Goal: Task Accomplishment & Management: Manage account settings

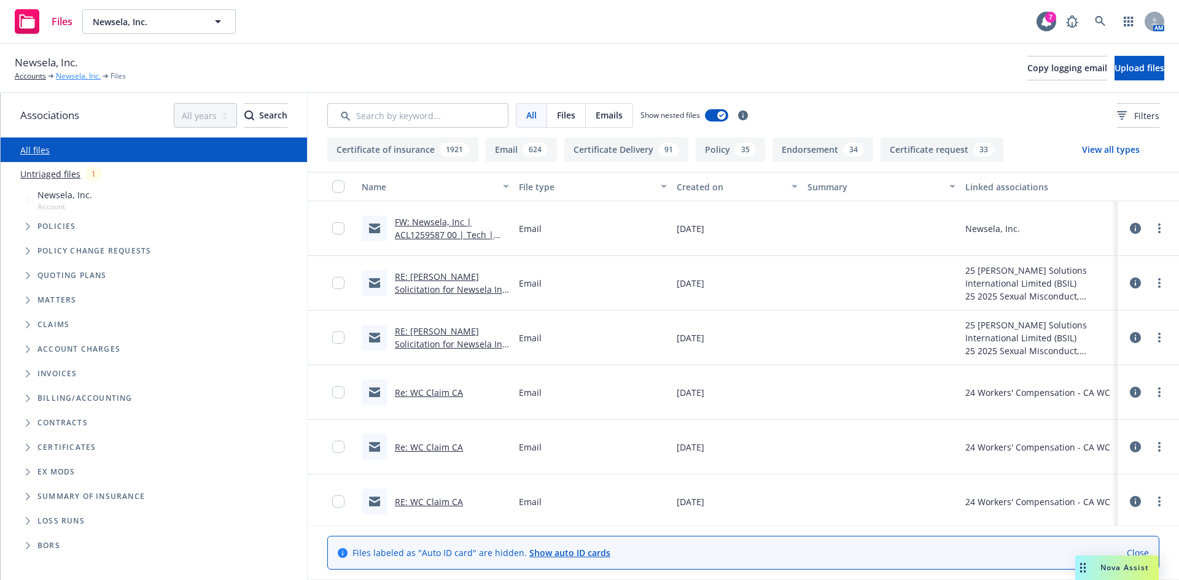
click at [72, 79] on link "Newsela, Inc." at bounding box center [78, 76] width 45 height 11
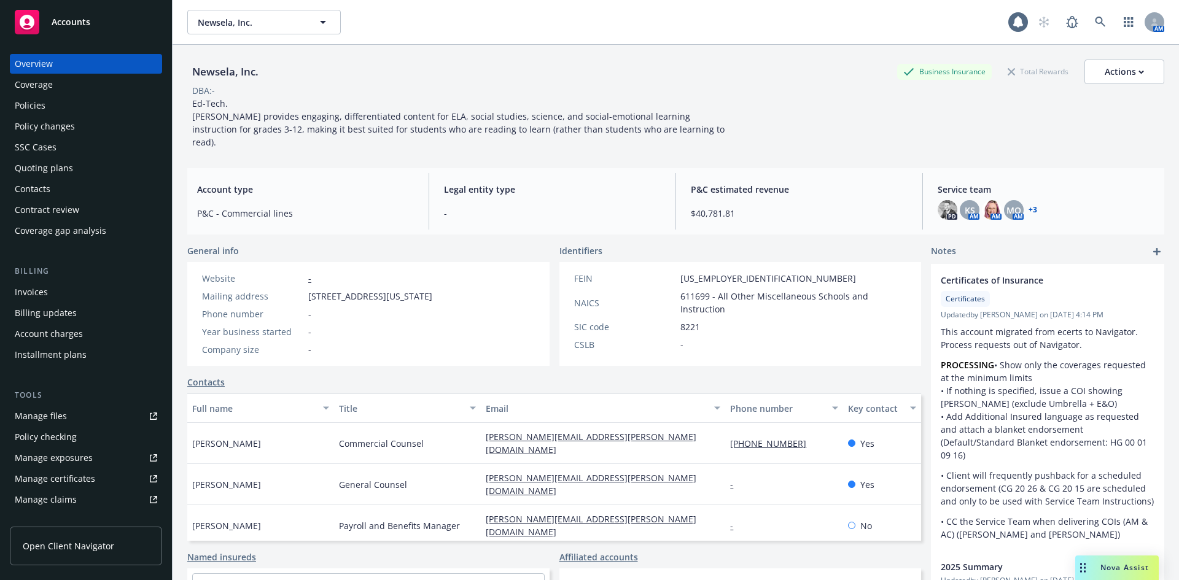
click at [45, 419] on div "Manage files" at bounding box center [41, 416] width 52 height 20
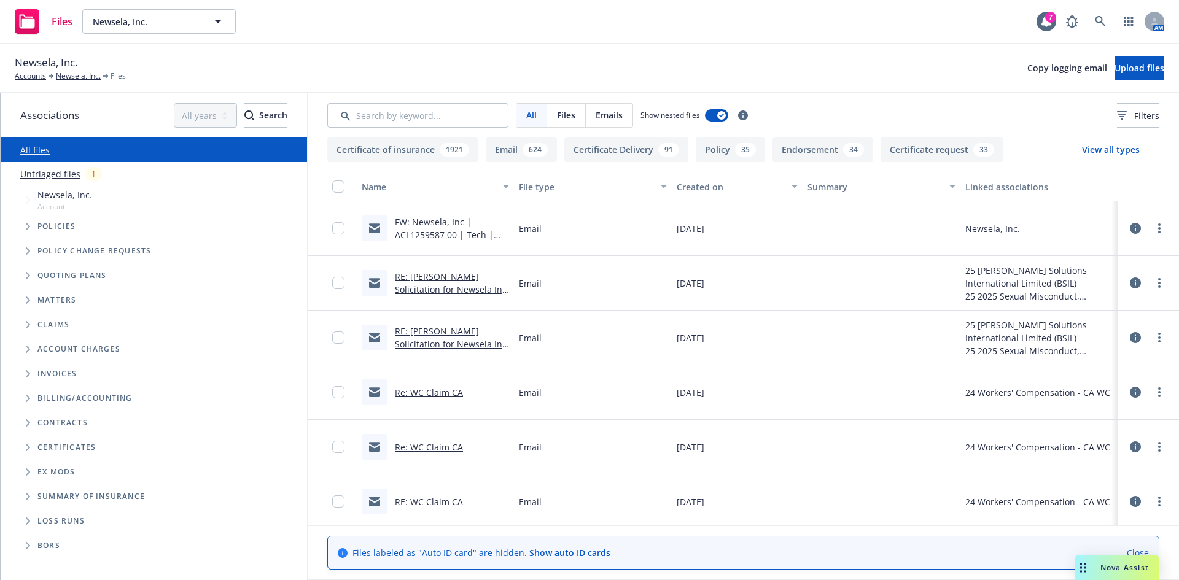
click at [449, 287] on link "RE: SAM Renewal Solicitation for Newsela Inc, D3672A240201 Effective 31-Dec-2025" at bounding box center [452, 296] width 114 height 50
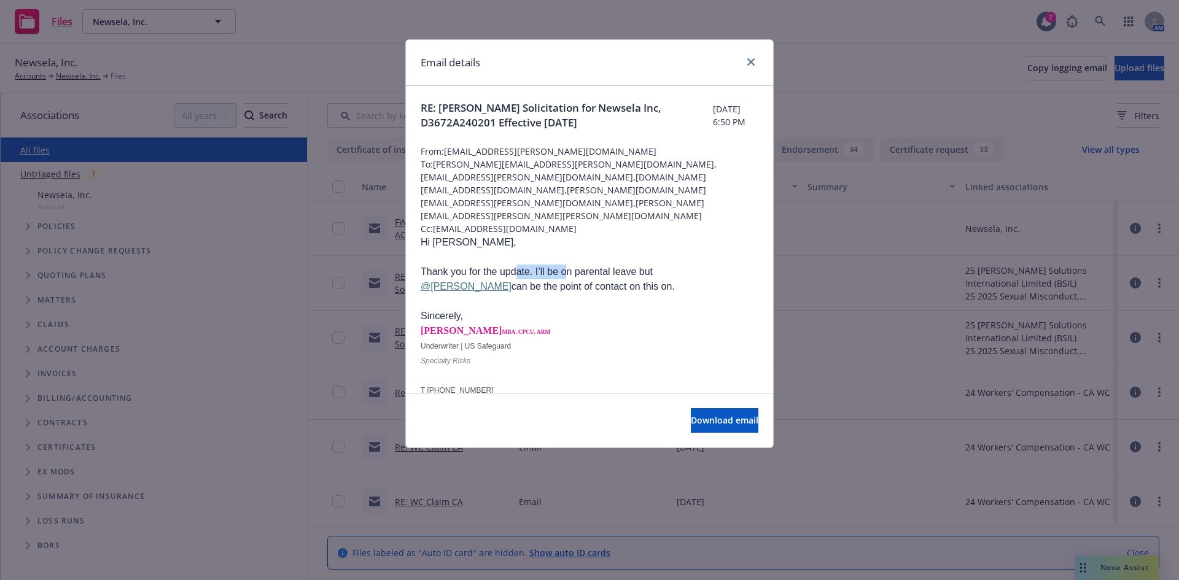
drag, startPoint x: 515, startPoint y: 232, endPoint x: 568, endPoint y: 238, distance: 53.1
click at [568, 265] on p "Thank you for the update. I’ll be on parental leave but @Lindsey Fyfe can be th…" at bounding box center [590, 279] width 338 height 29
click at [751, 60] on icon "close" at bounding box center [750, 61] width 7 height 7
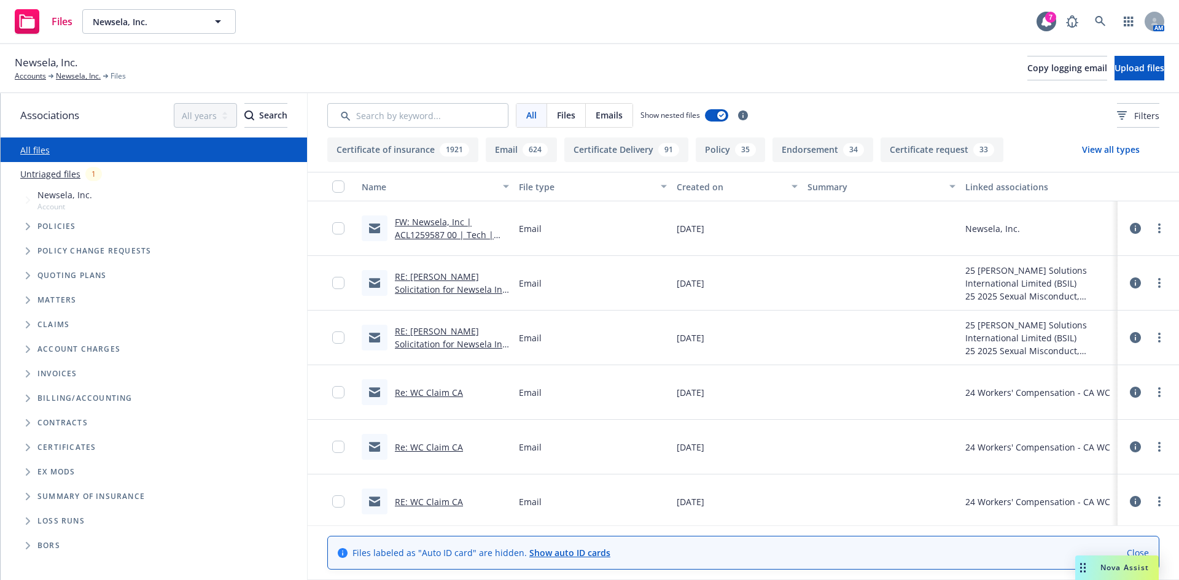
click at [443, 238] on link "FW: Newsela, Inc | ACL1259587 00 | Tech | EXP [DATE]" at bounding box center [444, 234] width 99 height 37
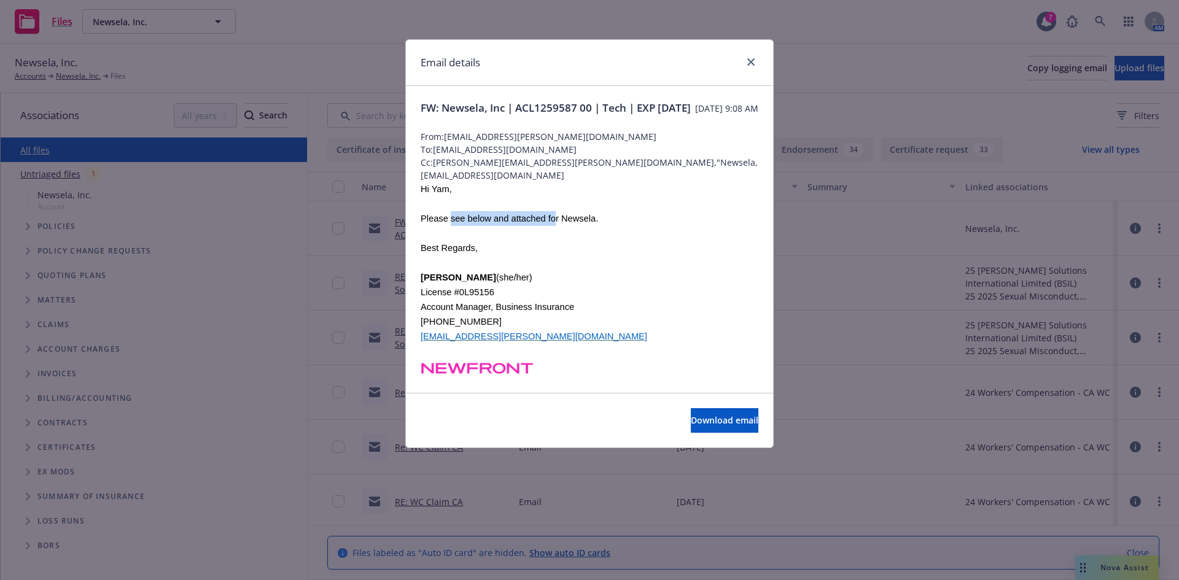
drag, startPoint x: 452, startPoint y: 230, endPoint x: 556, endPoint y: 234, distance: 103.8
click at [556, 223] on span "Please see below and attached for Newsela." at bounding box center [509, 219] width 177 height 10
drag, startPoint x: 587, startPoint y: 234, endPoint x: 482, endPoint y: 234, distance: 105.0
click at [482, 223] on span "Please see below and attached for Newsela." at bounding box center [509, 219] width 177 height 10
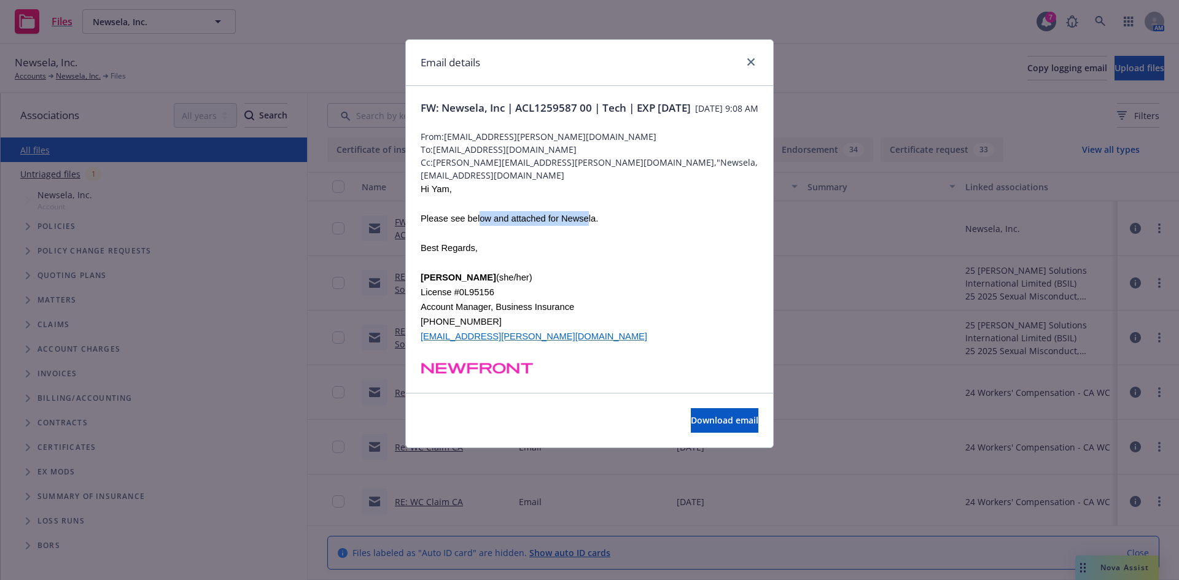
click at [482, 223] on span "Please see below and attached for Newsela." at bounding box center [509, 219] width 177 height 10
drag, startPoint x: 435, startPoint y: 230, endPoint x: 555, endPoint y: 239, distance: 120.7
click at [555, 226] on p "Please see below and attached for Newsela." at bounding box center [590, 218] width 338 height 15
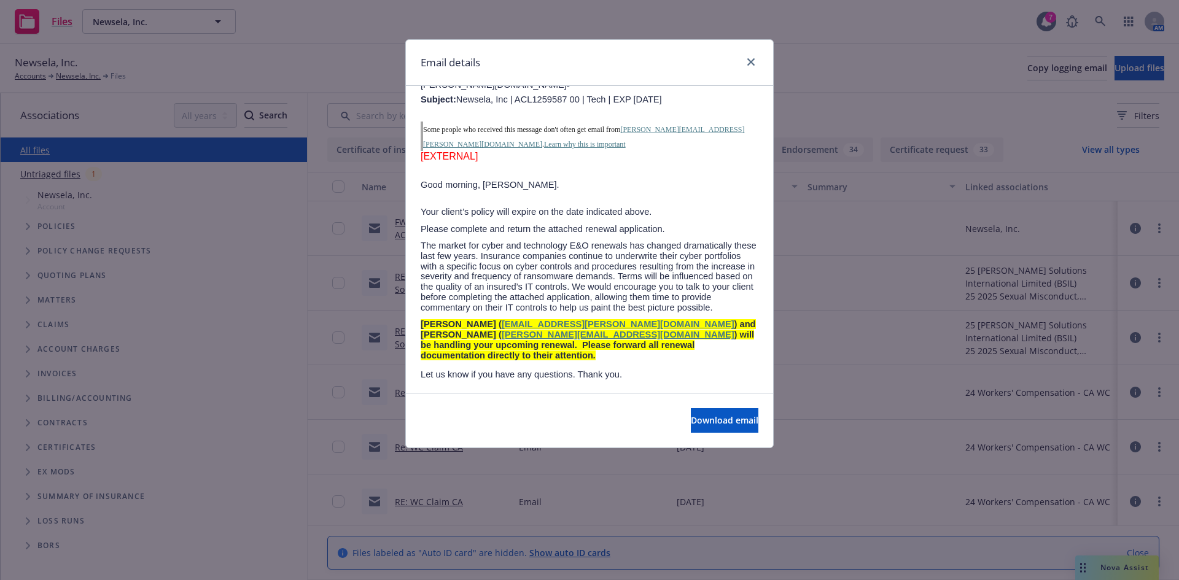
scroll to position [573, 0]
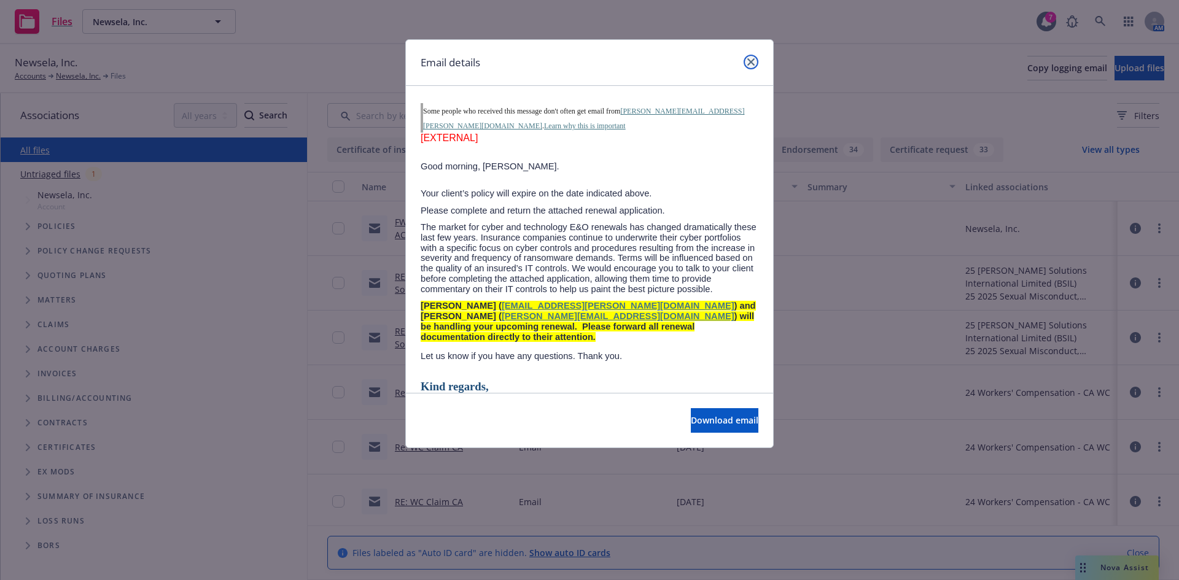
click at [750, 60] on icon "close" at bounding box center [750, 61] width 7 height 7
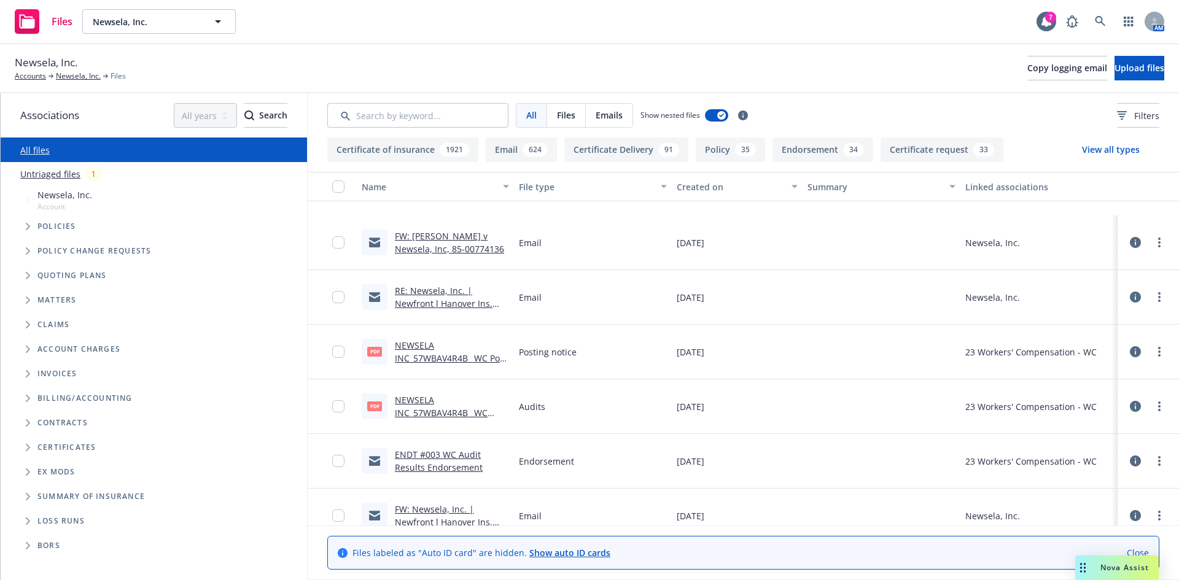
scroll to position [1432, 0]
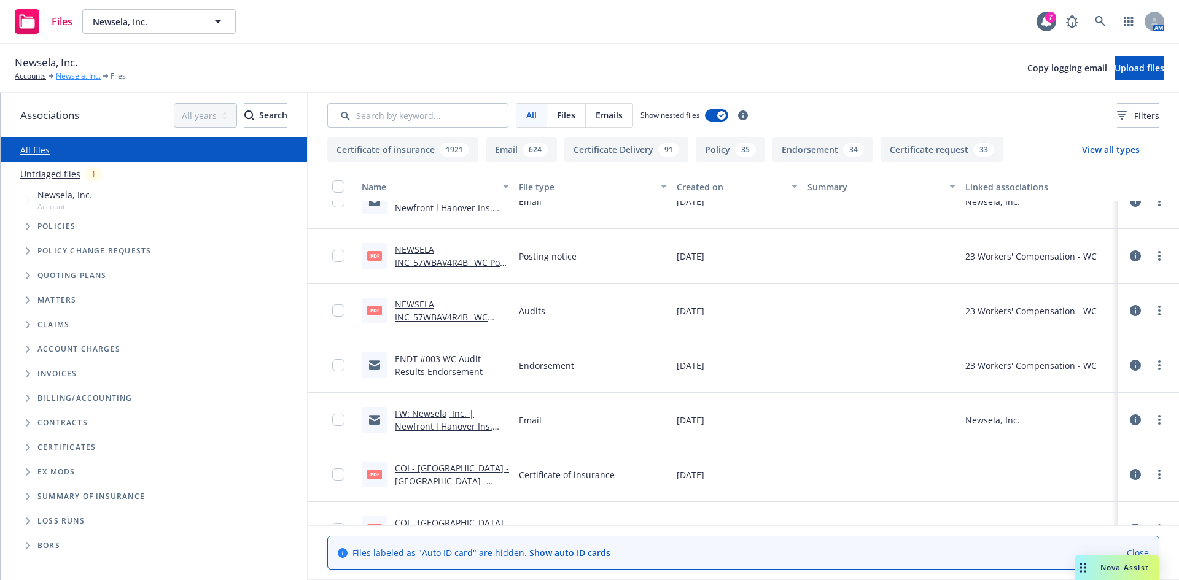
click at [74, 74] on link "Newsela, Inc." at bounding box center [78, 76] width 45 height 11
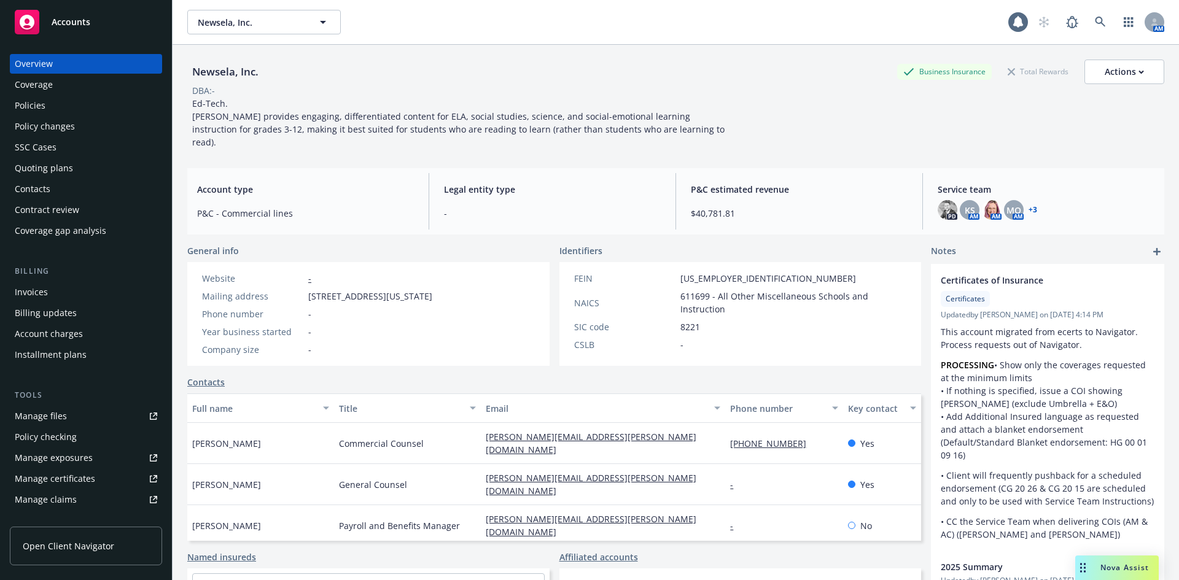
click at [18, 99] on div "Policies" at bounding box center [30, 106] width 31 height 20
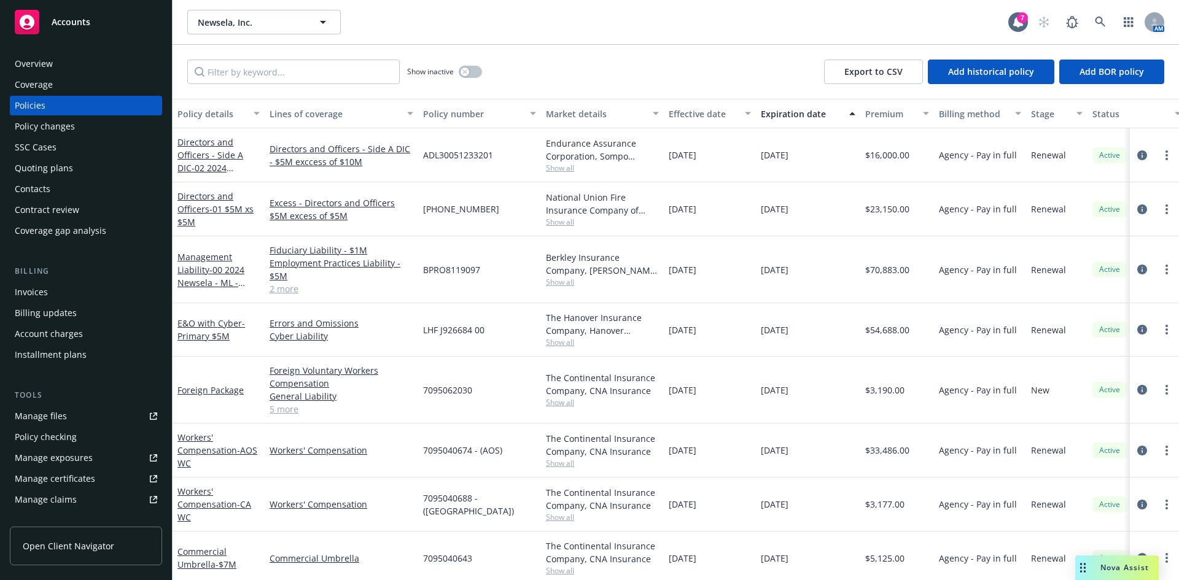
click at [40, 69] on div "Overview" at bounding box center [34, 64] width 38 height 20
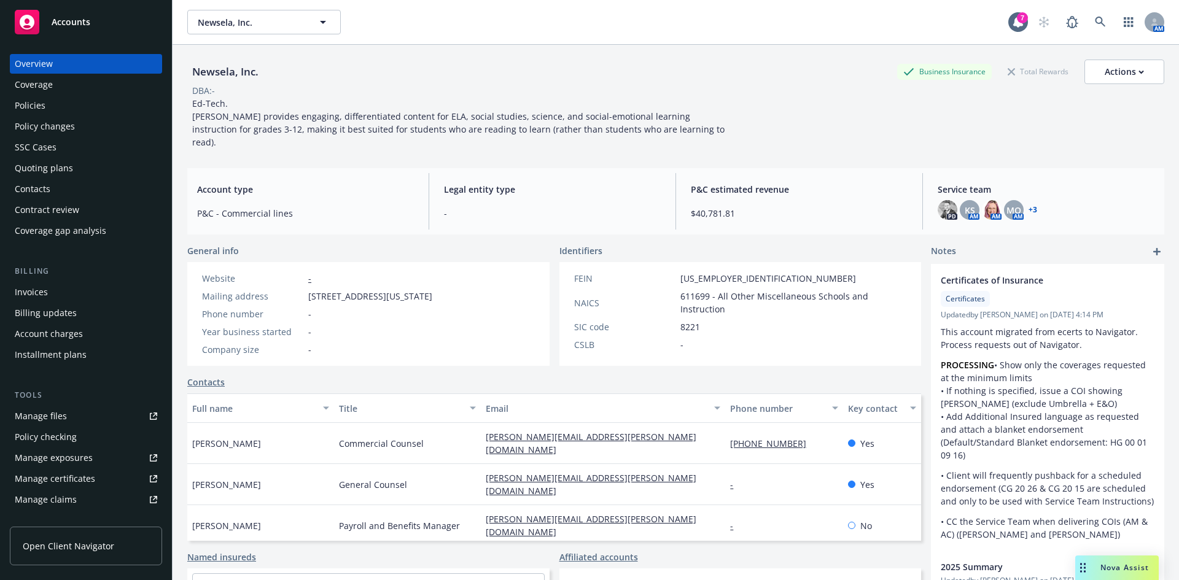
click at [1028, 206] on link "+ 3" at bounding box center [1032, 209] width 9 height 7
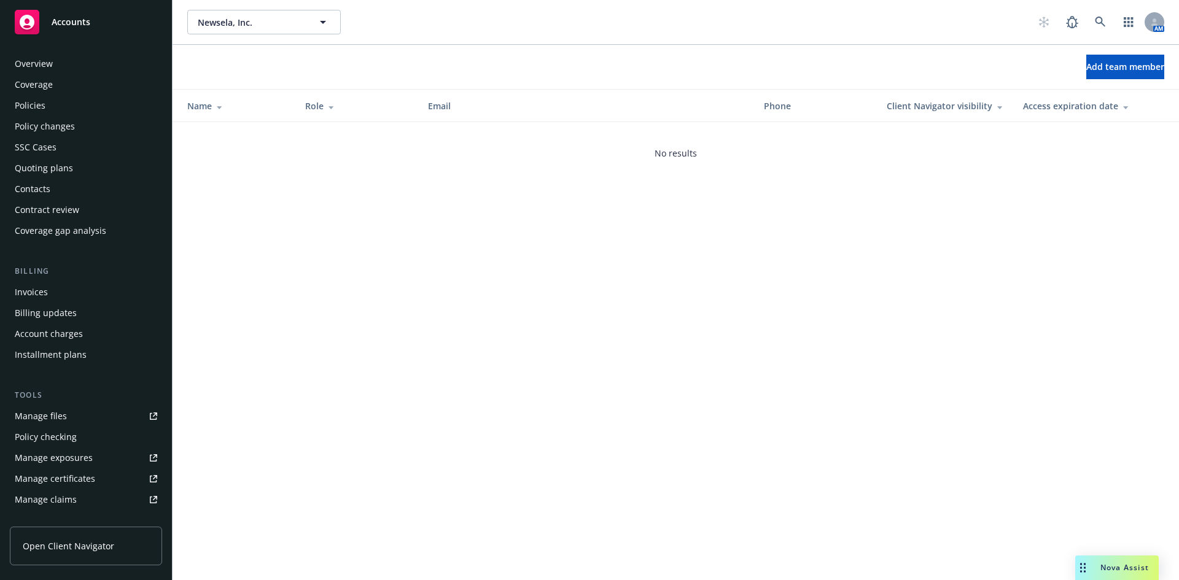
scroll to position [241, 0]
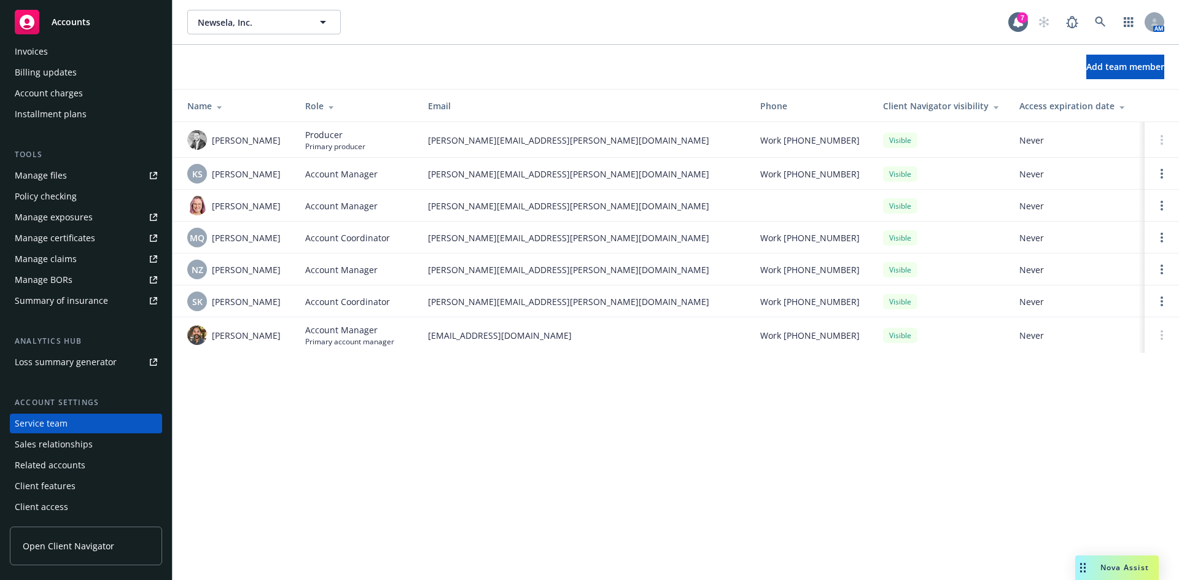
drag, startPoint x: 495, startPoint y: 72, endPoint x: 524, endPoint y: 36, distance: 46.7
click at [495, 72] on div "Add team member" at bounding box center [675, 67] width 1006 height 25
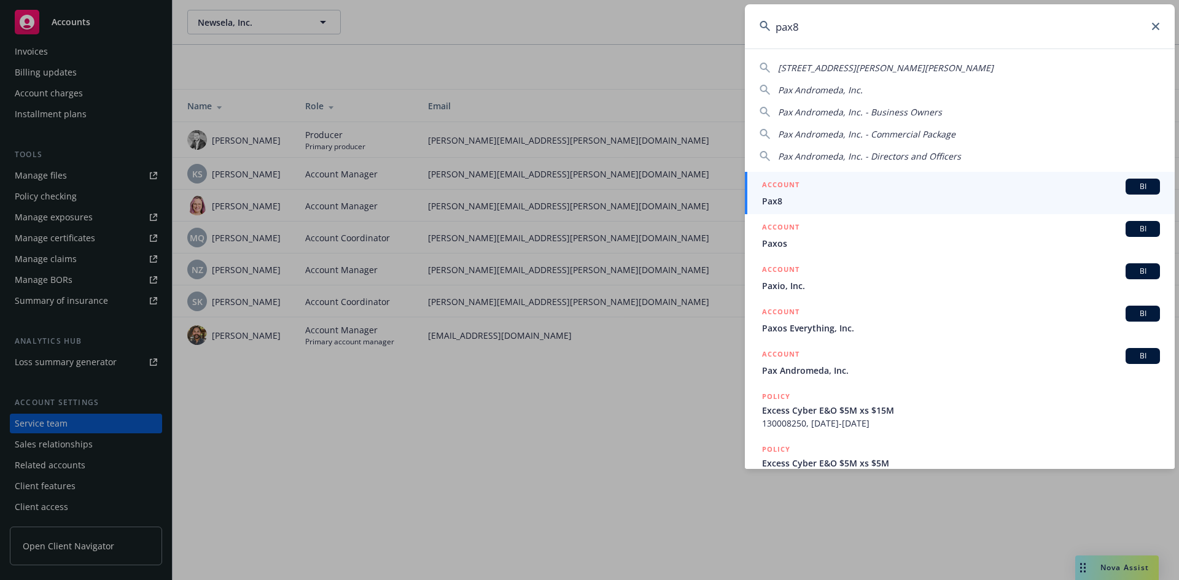
type input "pax8"
click at [1130, 185] on span "BI" at bounding box center [1142, 186] width 25 height 11
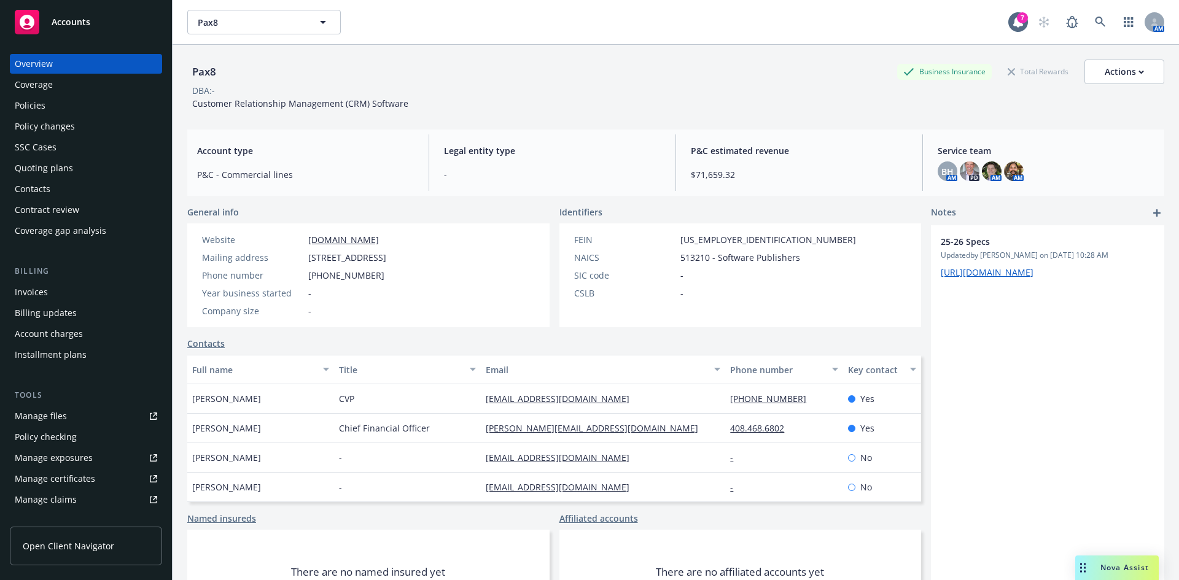
click at [28, 107] on div "Policies" at bounding box center [30, 106] width 31 height 20
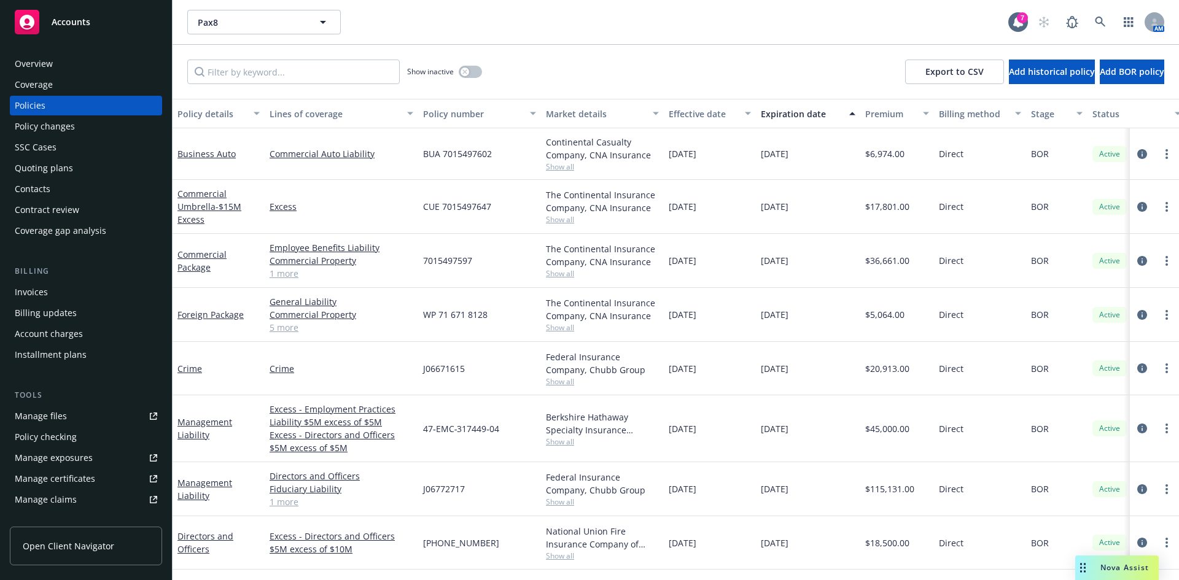
drag, startPoint x: 955, startPoint y: 263, endPoint x: 851, endPoint y: 263, distance: 103.1
click at [851, 263] on div "Commercial Package Employee Benefits Liability Commercial Property General Liab…" at bounding box center [764, 261] width 1185 height 54
click at [851, 263] on div "10/06/2025" at bounding box center [808, 261] width 104 height 54
drag, startPoint x: 851, startPoint y: 263, endPoint x: 912, endPoint y: 257, distance: 60.5
click at [912, 257] on div "Commercial Package Employee Benefits Liability Commercial Property General Liab…" at bounding box center [764, 261] width 1185 height 54
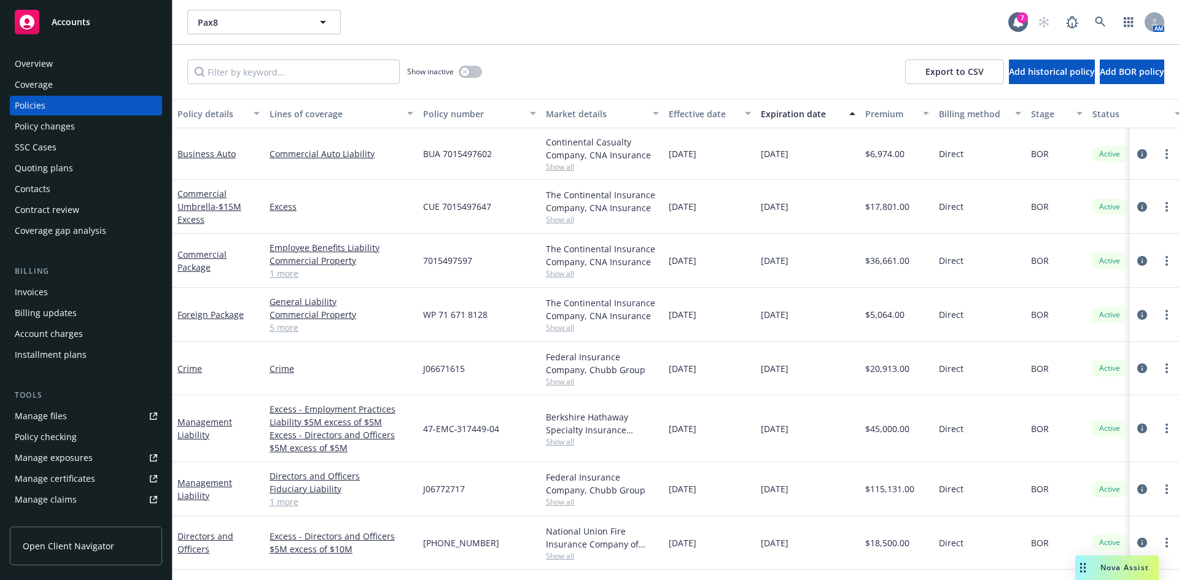
click at [912, 257] on div "$36,661.00" at bounding box center [897, 261] width 74 height 54
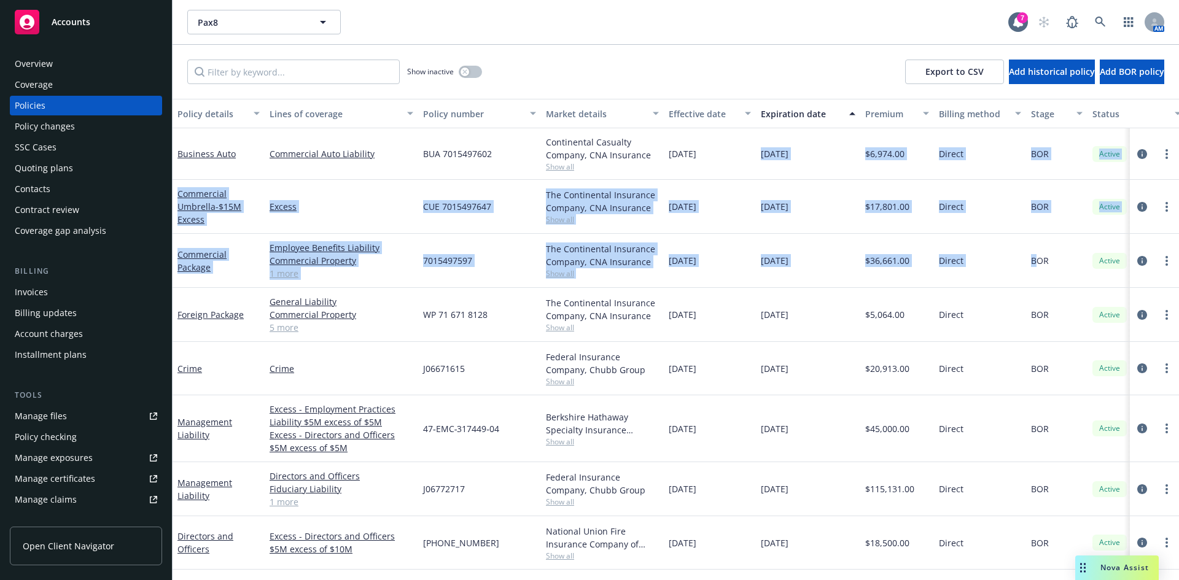
drag, startPoint x: 1037, startPoint y: 266, endPoint x: 761, endPoint y: 149, distance: 300.7
click at [761, 149] on div "Business Auto Commercial Auto Liability BUA 7015497602 Continental Casualty Com…" at bounding box center [764, 521] width 1185 height 786
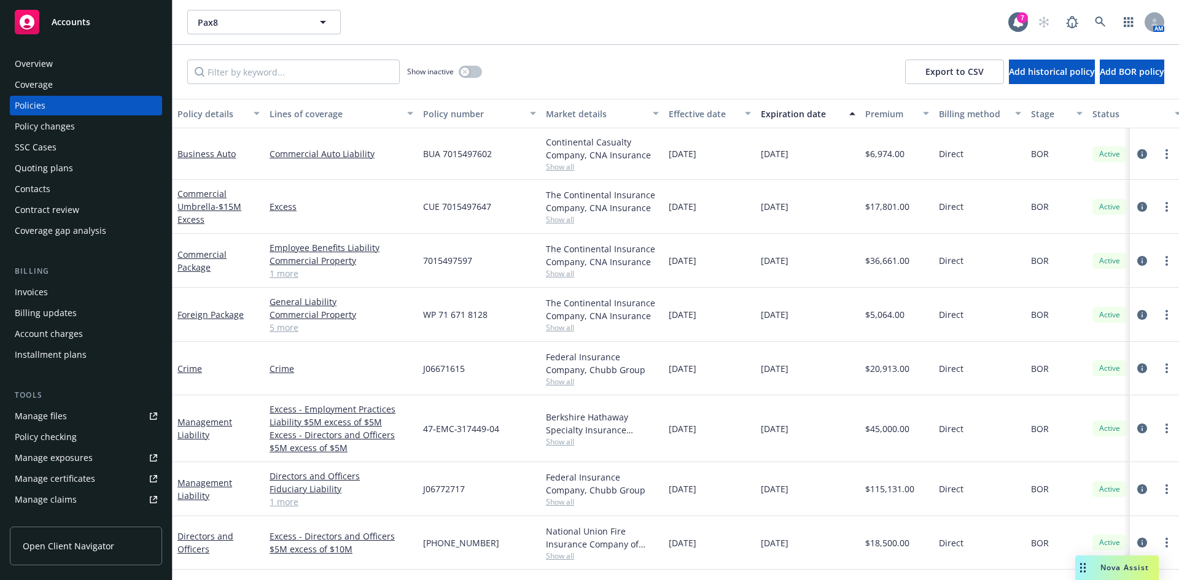
click at [856, 234] on div "10/06/2025" at bounding box center [808, 261] width 104 height 54
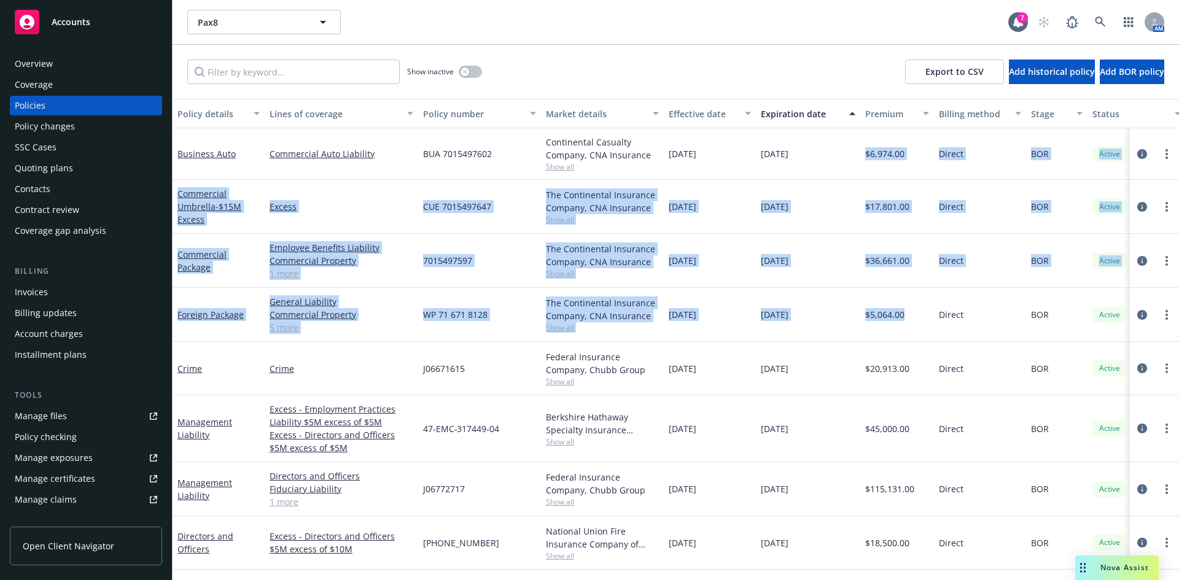
drag, startPoint x: 860, startPoint y: 148, endPoint x: 913, endPoint y: 304, distance: 165.2
click at [913, 304] on div "Business Auto Commercial Auto Liability BUA 7015497602 Continental Casualty Com…" at bounding box center [764, 521] width 1185 height 786
click at [875, 268] on div "$36,661.00" at bounding box center [897, 261] width 74 height 54
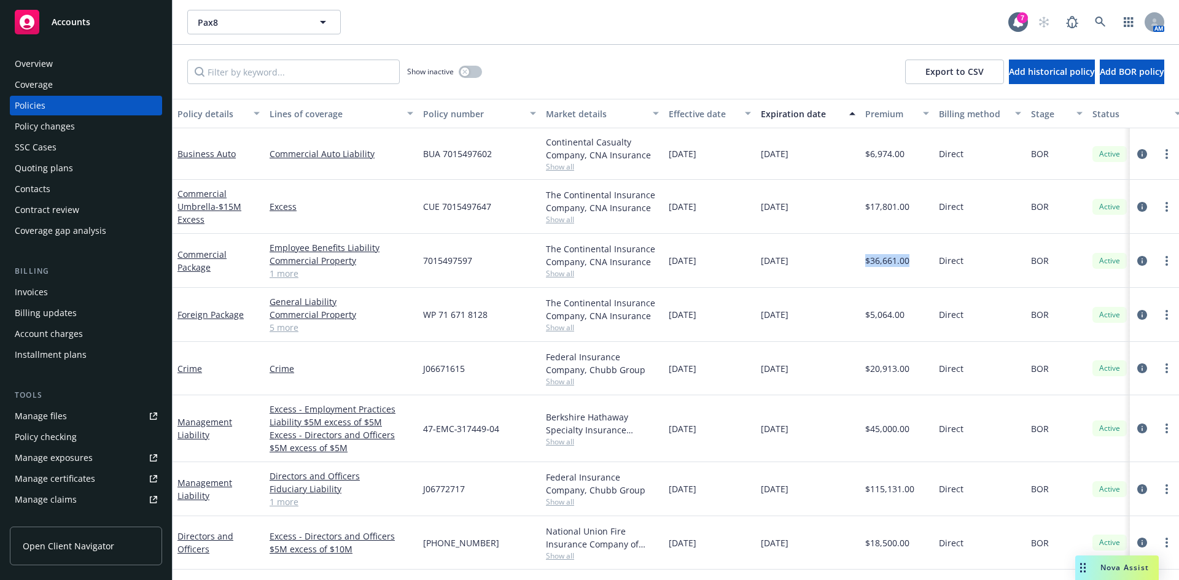
drag, startPoint x: 862, startPoint y: 262, endPoint x: 933, endPoint y: 269, distance: 71.0
click at [933, 269] on div "$36,661.00" at bounding box center [897, 261] width 74 height 54
click at [934, 270] on div "Direct" at bounding box center [980, 261] width 92 height 54
drag, startPoint x: 971, startPoint y: 267, endPoint x: 880, endPoint y: 266, distance: 90.2
click at [880, 266] on div "Commercial Package Employee Benefits Liability Commercial Property General Liab…" at bounding box center [764, 261] width 1185 height 54
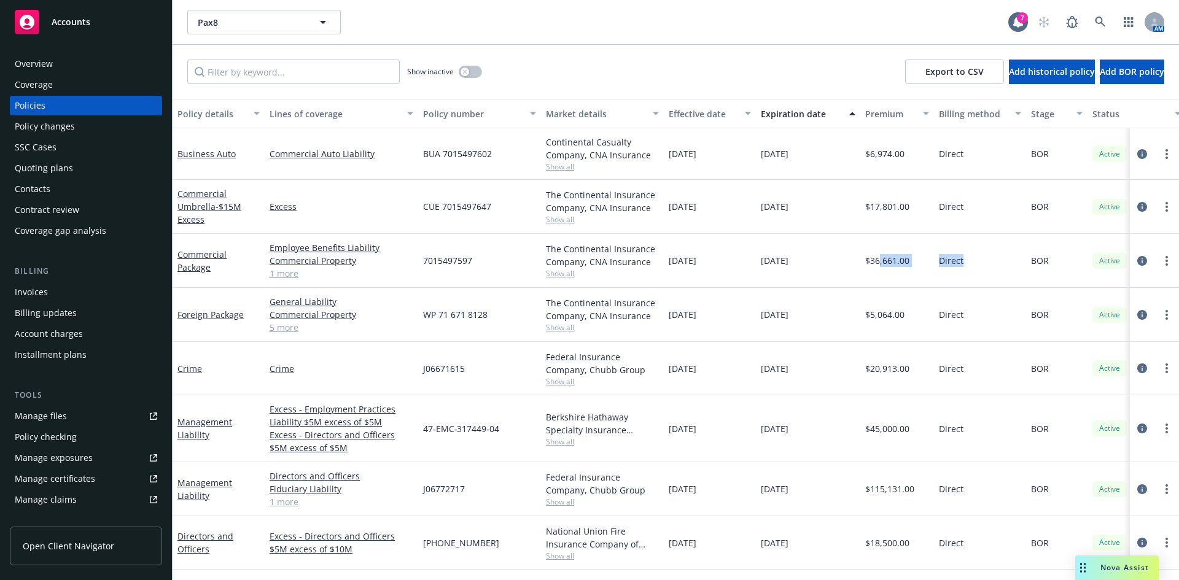
click at [880, 266] on span "$36,661.00" at bounding box center [887, 260] width 44 height 13
drag, startPoint x: 863, startPoint y: 258, endPoint x: 906, endPoint y: 262, distance: 43.1
click at [906, 262] on div "$36,661.00" at bounding box center [897, 261] width 74 height 54
click at [906, 262] on span "$36,661.00" at bounding box center [887, 260] width 44 height 13
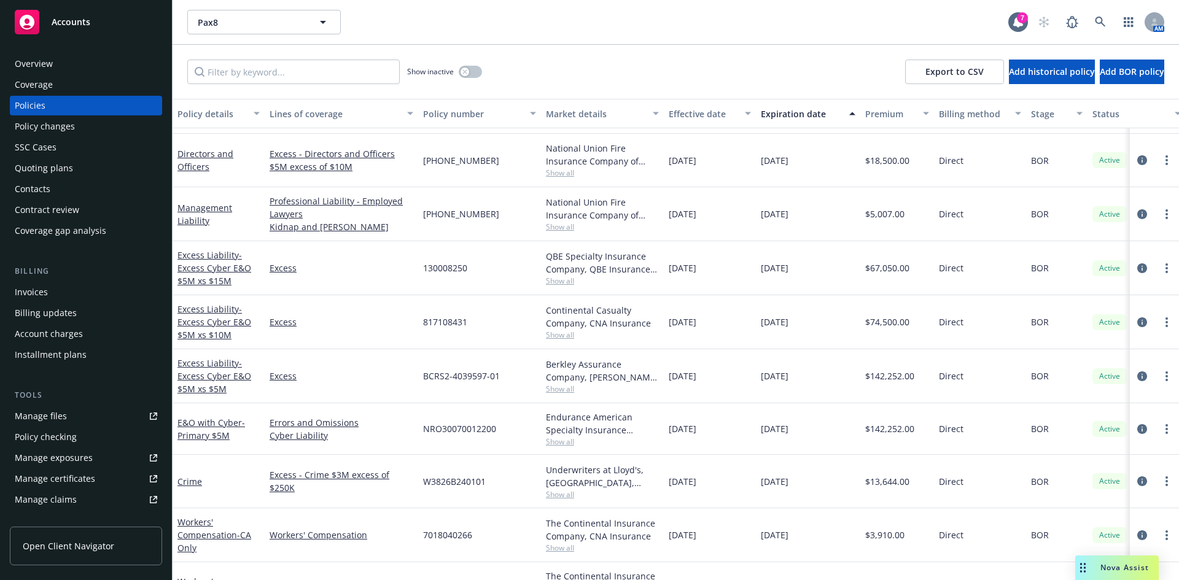
scroll to position [389, 0]
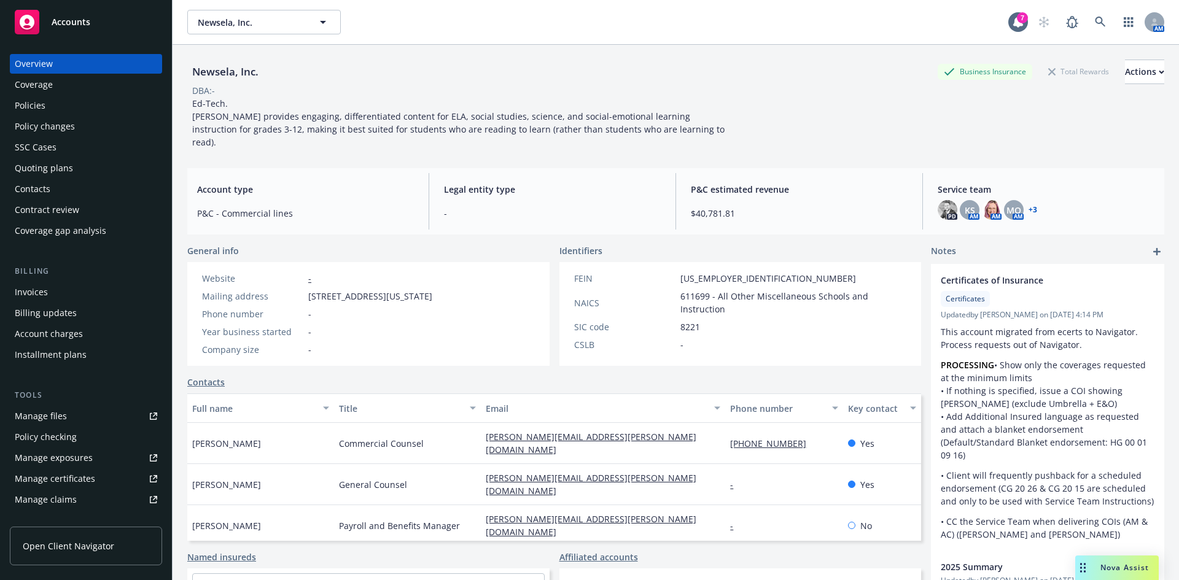
click at [1033, 200] on div "PD KS AM AM MQ AM + 3" at bounding box center [1045, 210] width 217 height 20
click at [1028, 206] on link "+ 3" at bounding box center [1032, 209] width 9 height 7
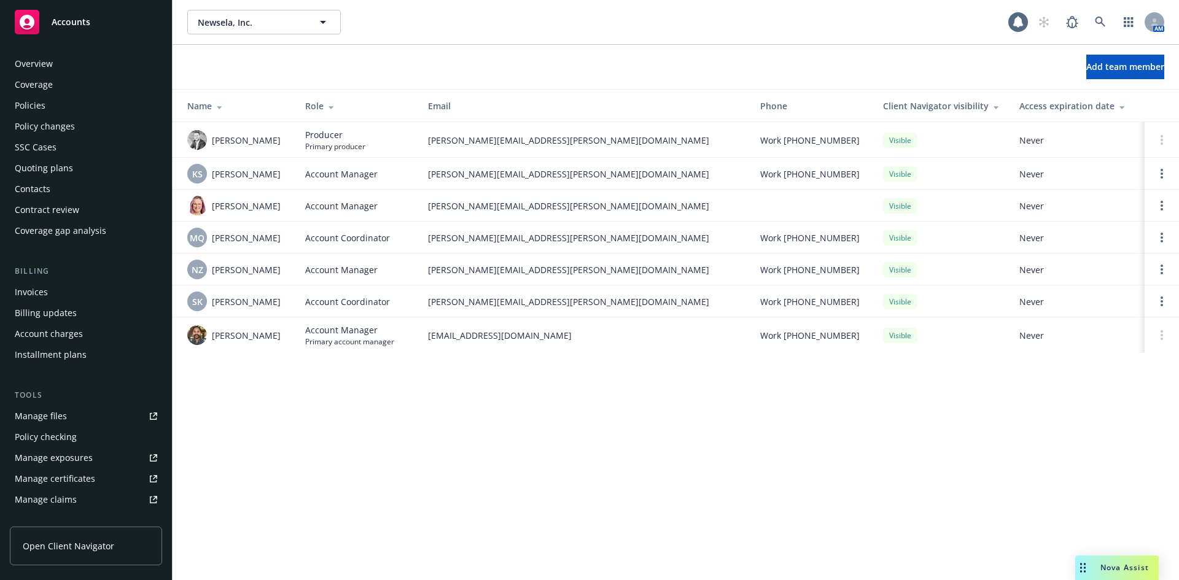
scroll to position [241, 0]
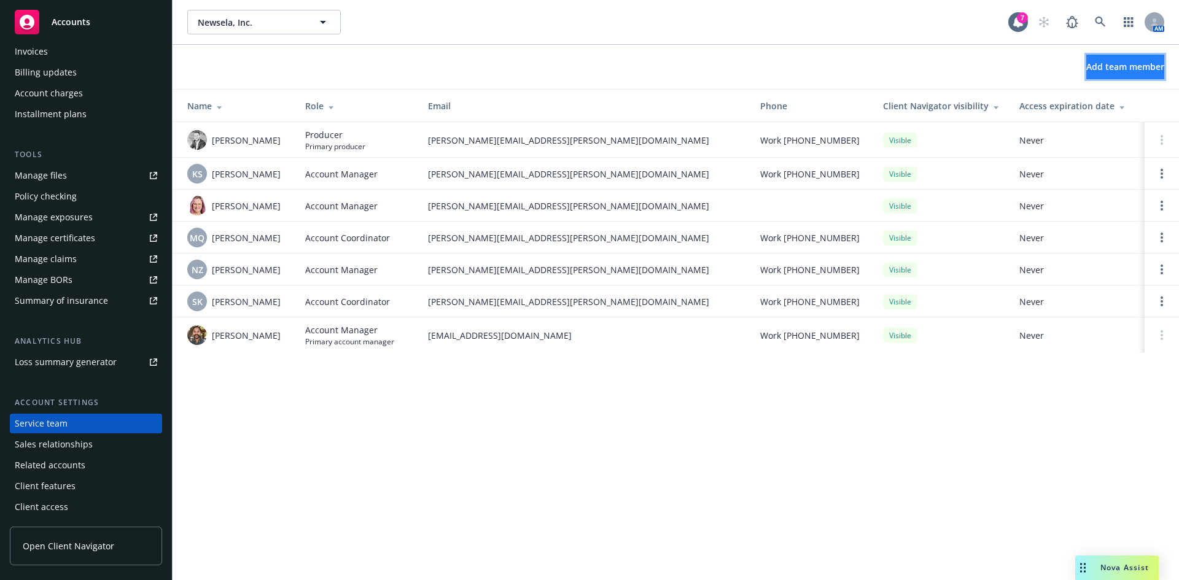
click at [1090, 74] on button "Add team member" at bounding box center [1125, 67] width 78 height 25
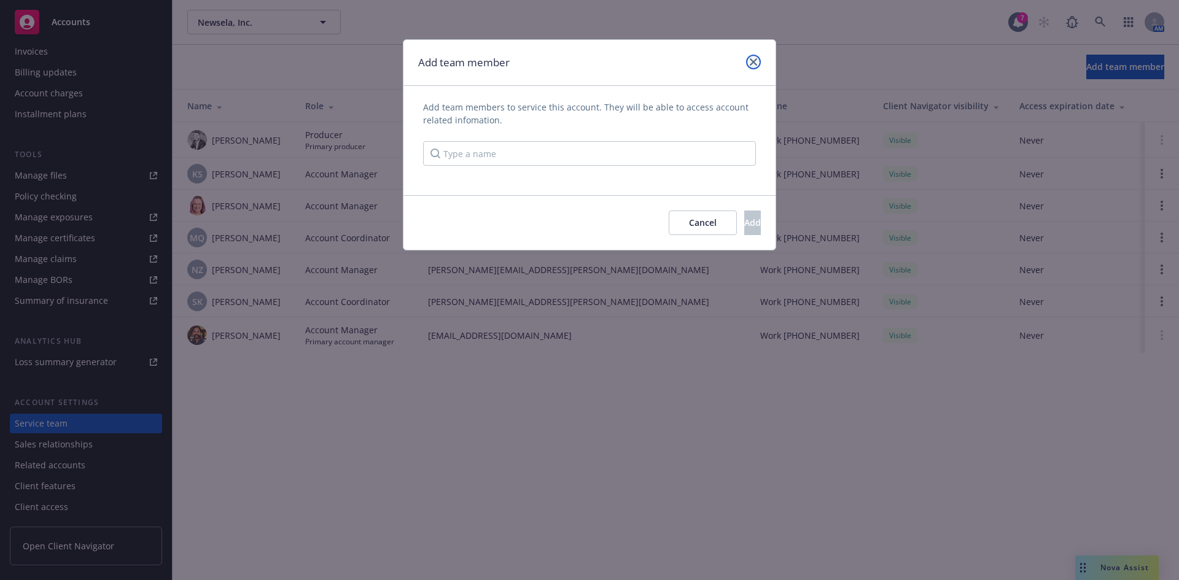
click at [751, 62] on icon "close" at bounding box center [753, 61] width 7 height 7
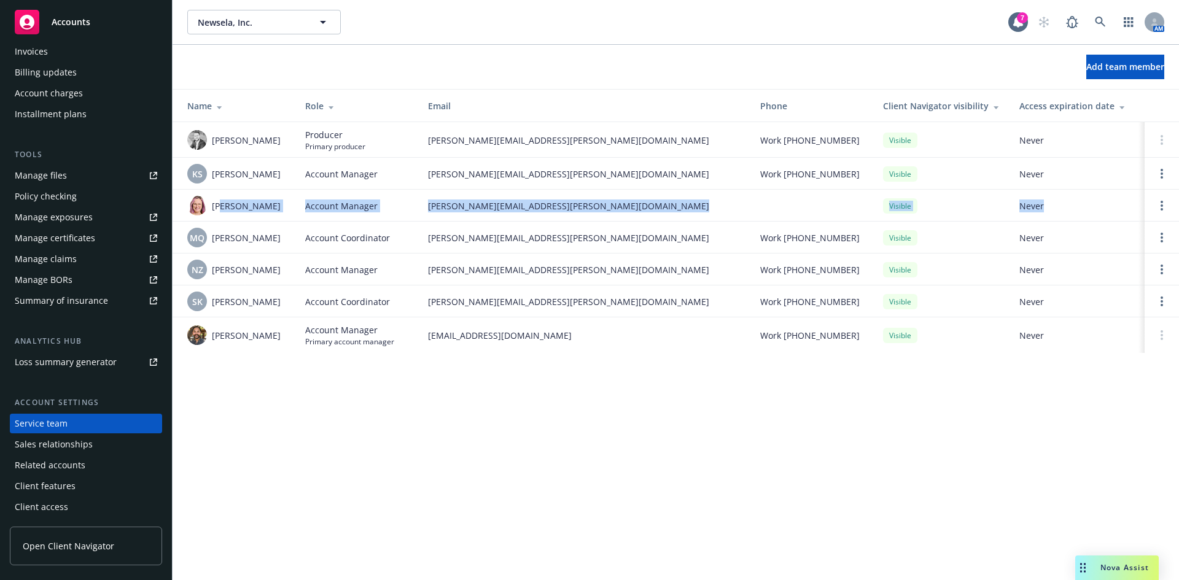
drag, startPoint x: 225, startPoint y: 207, endPoint x: 1046, endPoint y: 203, distance: 821.4
click at [1046, 203] on tr "[PERSON_NAME] Account Manager [PERSON_NAME][EMAIL_ADDRESS][PERSON_NAME][DOMAIN_…" at bounding box center [675, 206] width 1006 height 32
click at [883, 204] on td "Visible" at bounding box center [941, 206] width 136 height 32
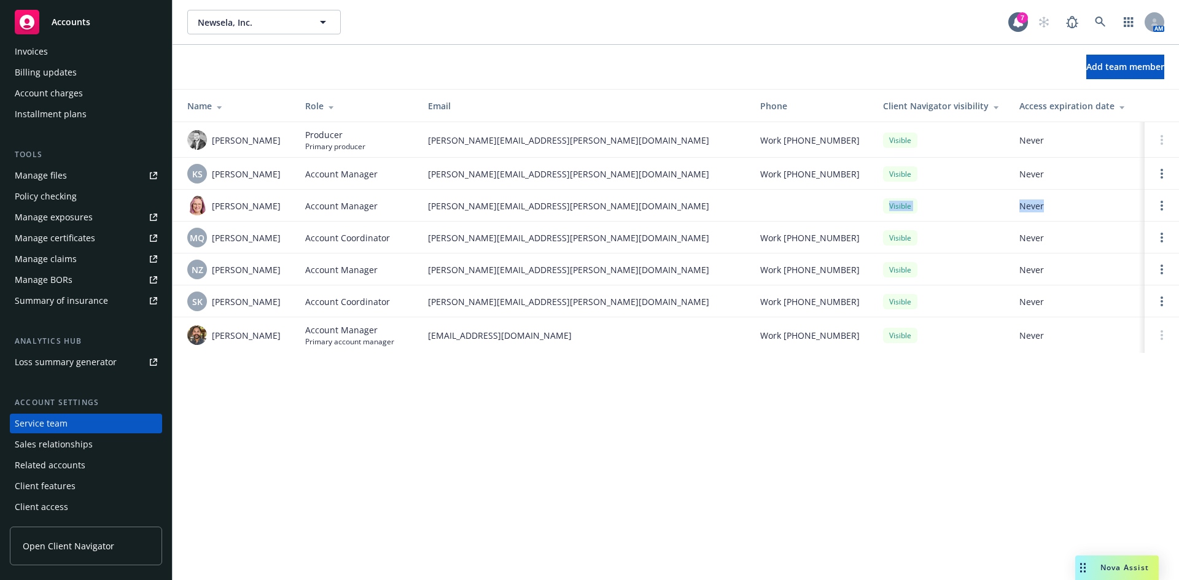
drag, startPoint x: 883, startPoint y: 205, endPoint x: 1060, endPoint y: 205, distance: 177.4
click at [1060, 205] on tr "[PERSON_NAME] Account Manager [PERSON_NAME][EMAIL_ADDRESS][PERSON_NAME][DOMAIN_…" at bounding box center [675, 206] width 1006 height 32
click at [1060, 205] on span "Never" at bounding box center [1076, 206] width 115 height 13
click at [1077, 203] on span "Never" at bounding box center [1076, 206] width 115 height 13
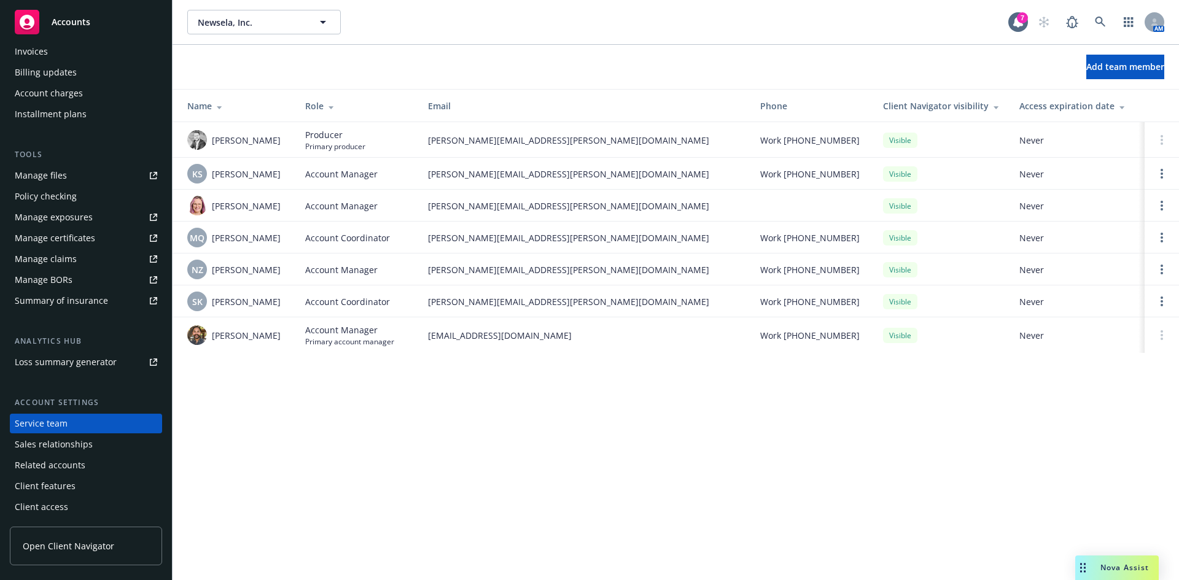
drag, startPoint x: 1017, startPoint y: 210, endPoint x: 1055, endPoint y: 208, distance: 38.7
click at [1055, 208] on span "Never" at bounding box center [1076, 206] width 115 height 13
drag, startPoint x: 943, startPoint y: 208, endPoint x: 1063, endPoint y: 204, distance: 120.4
click at [1063, 204] on span "Never" at bounding box center [1076, 206] width 115 height 13
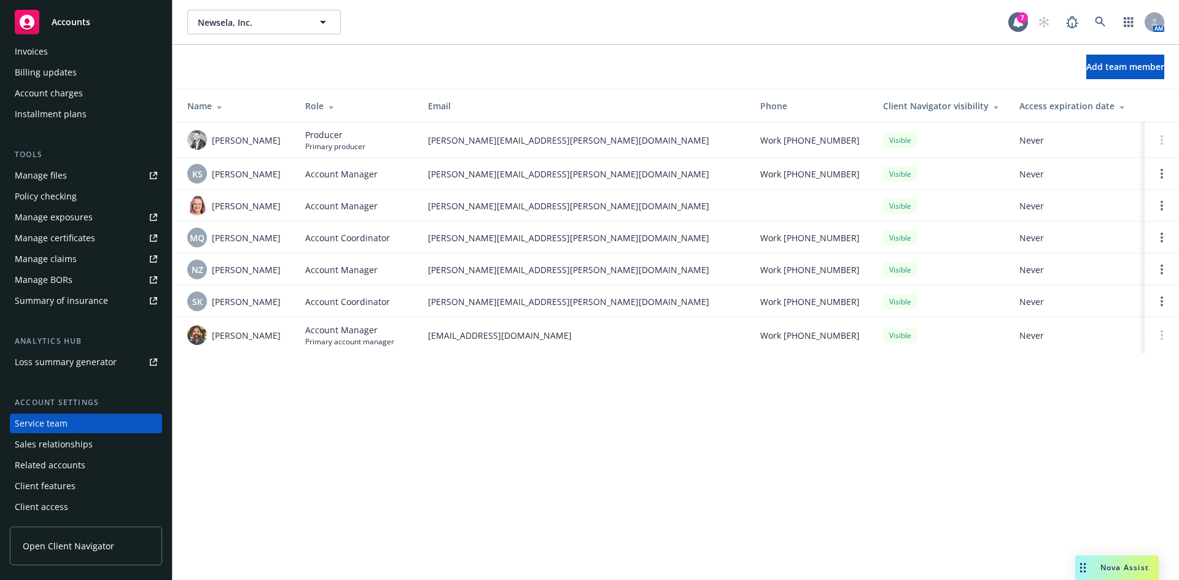
click at [1063, 204] on span "Never" at bounding box center [1076, 206] width 115 height 13
drag, startPoint x: 1063, startPoint y: 204, endPoint x: 1053, endPoint y: 200, distance: 11.1
click at [1053, 200] on span "Never" at bounding box center [1076, 206] width 115 height 13
drag, startPoint x: 911, startPoint y: 208, endPoint x: 1088, endPoint y: 209, distance: 177.4
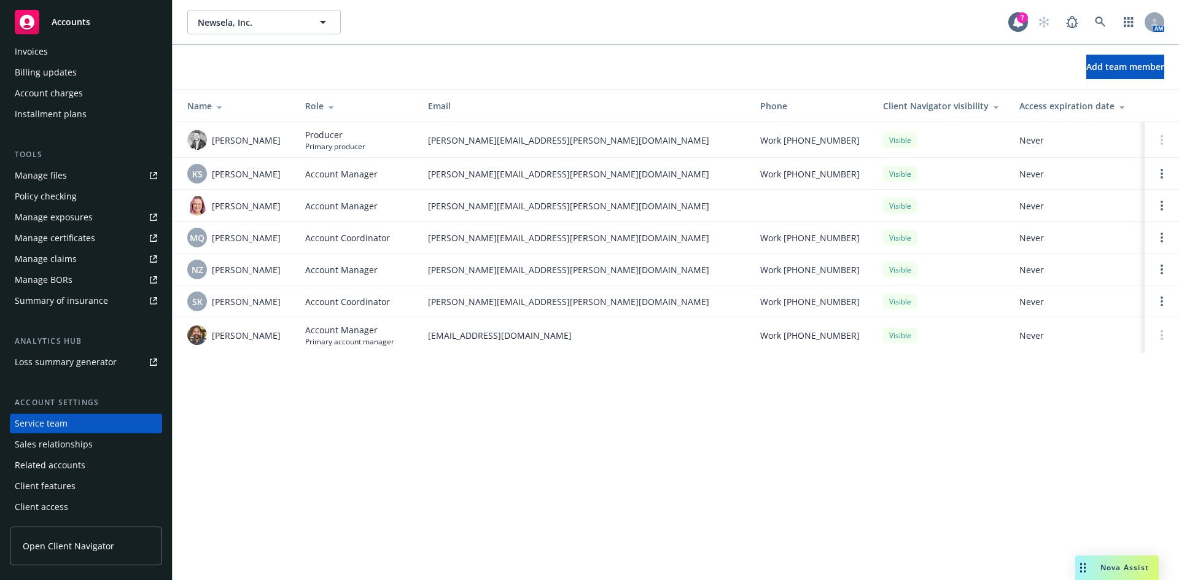
click at [1088, 209] on span "Never" at bounding box center [1076, 206] width 115 height 13
drag, startPoint x: 1072, startPoint y: 204, endPoint x: 1125, endPoint y: 204, distance: 53.4
click at [1125, 204] on span "Never" at bounding box center [1076, 206] width 115 height 13
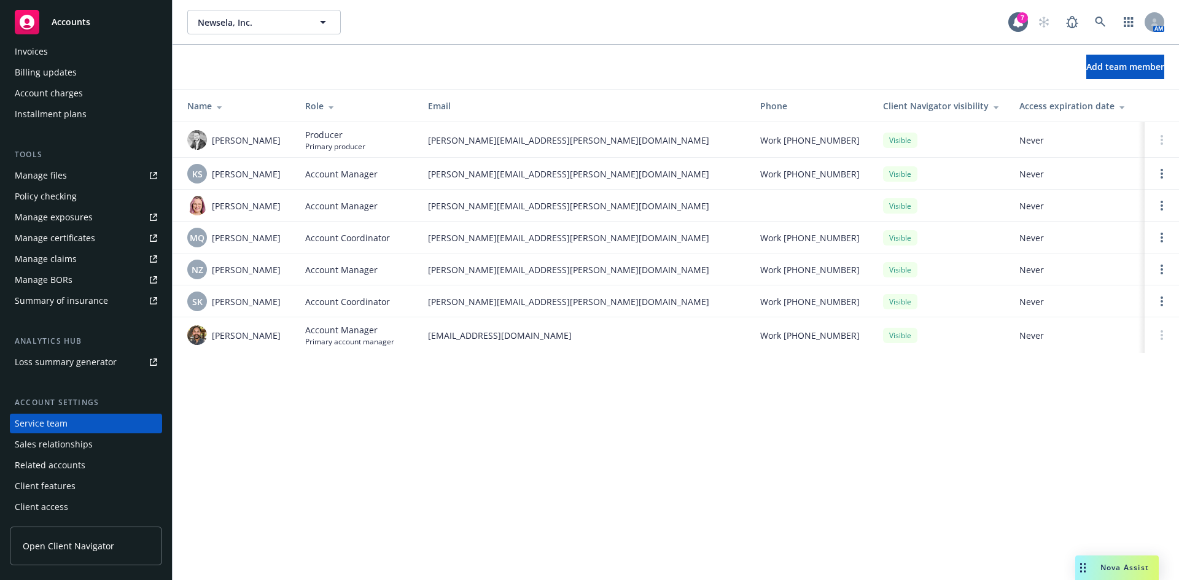
drag, startPoint x: 1078, startPoint y: 200, endPoint x: 1043, endPoint y: 204, distance: 35.3
click at [1043, 204] on span "Never" at bounding box center [1076, 206] width 115 height 13
drag, startPoint x: 1048, startPoint y: 204, endPoint x: 1107, endPoint y: 204, distance: 59.5
click at [1107, 204] on span "Never" at bounding box center [1076, 206] width 115 height 13
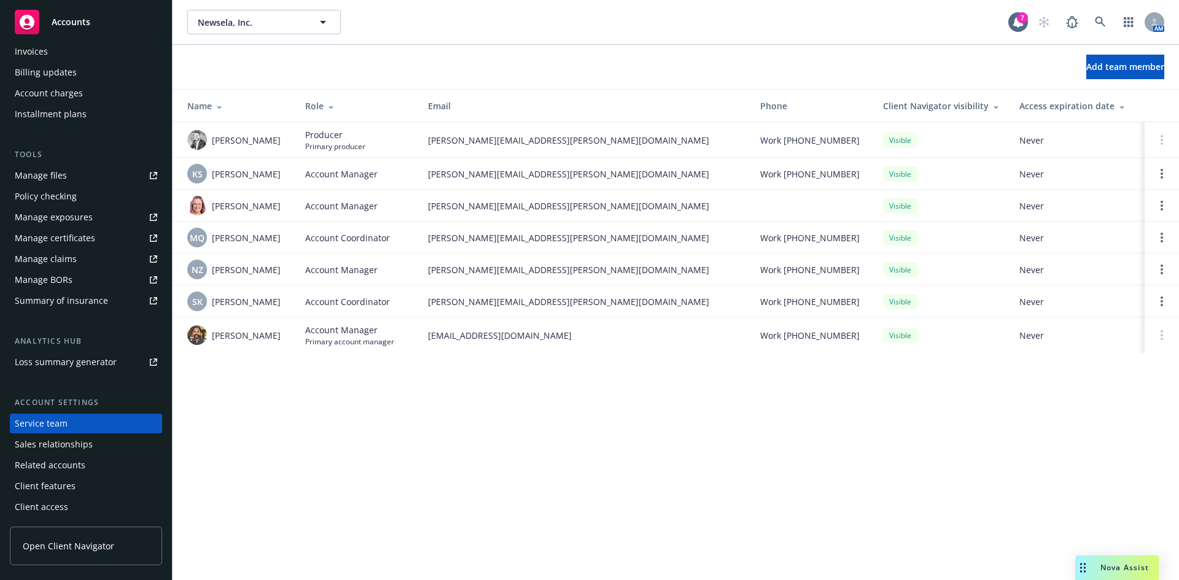
click at [1107, 204] on span "Never" at bounding box center [1076, 206] width 115 height 13
drag, startPoint x: 1064, startPoint y: 207, endPoint x: 1072, endPoint y: 209, distance: 8.3
click at [1072, 209] on span "Never" at bounding box center [1076, 206] width 115 height 13
click at [1073, 210] on span "Never" at bounding box center [1076, 206] width 115 height 13
drag, startPoint x: 906, startPoint y: 210, endPoint x: 1087, endPoint y: 210, distance: 181.1
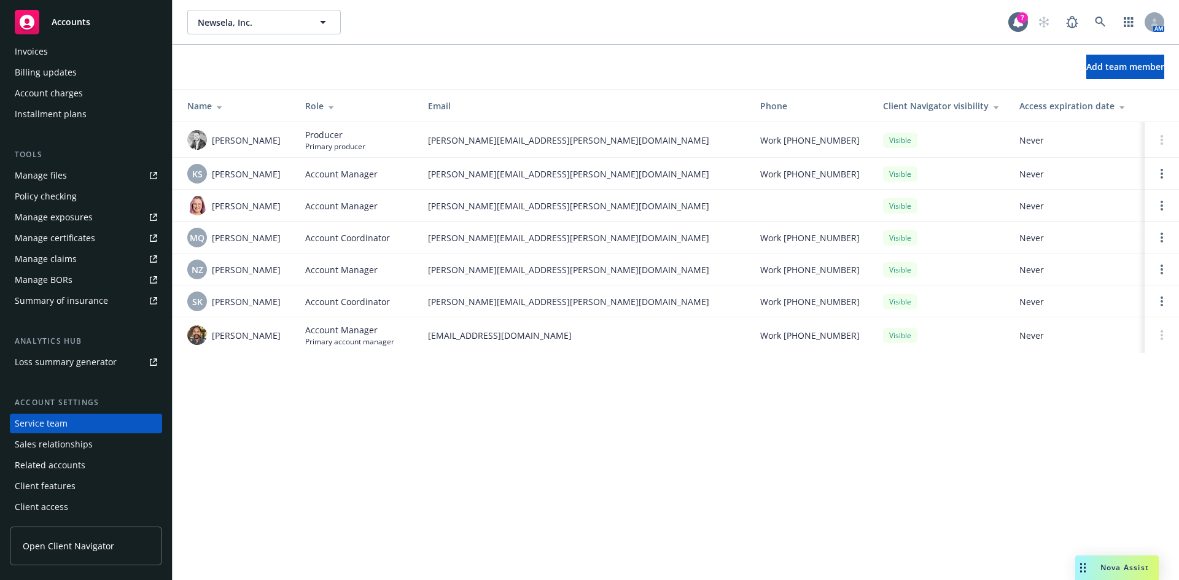
click at [1087, 210] on span "Never" at bounding box center [1076, 206] width 115 height 13
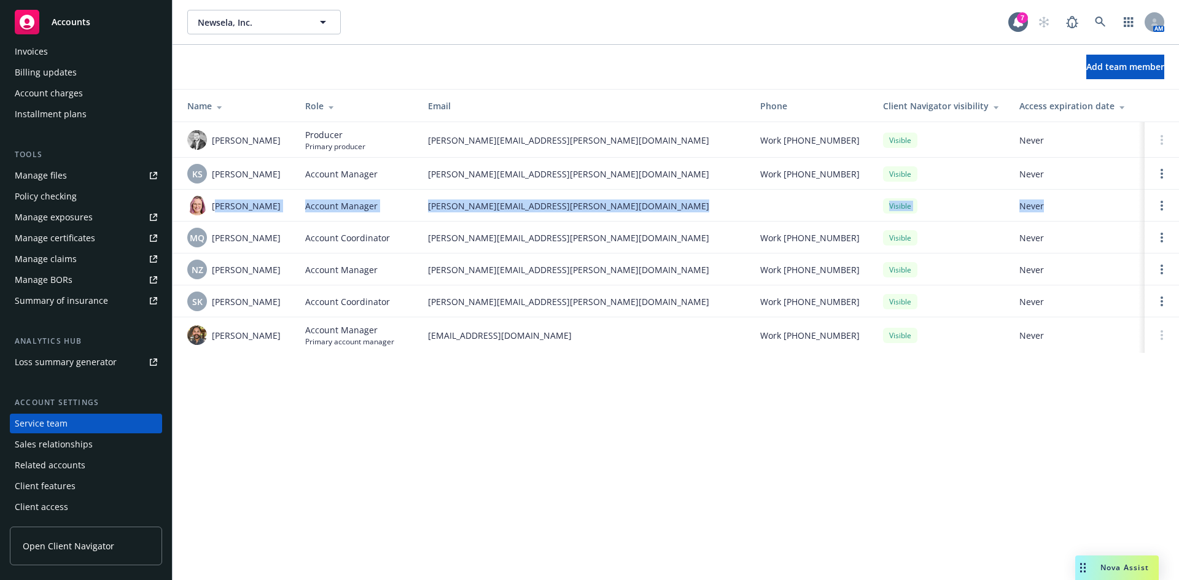
drag, startPoint x: 217, startPoint y: 204, endPoint x: 1065, endPoint y: 208, distance: 847.8
click at [1065, 208] on tr "Melissa Walker Account Manager melissa.walker@newfront.com Visible Never" at bounding box center [675, 206] width 1006 height 32
click at [1065, 208] on span "Never" at bounding box center [1076, 206] width 115 height 13
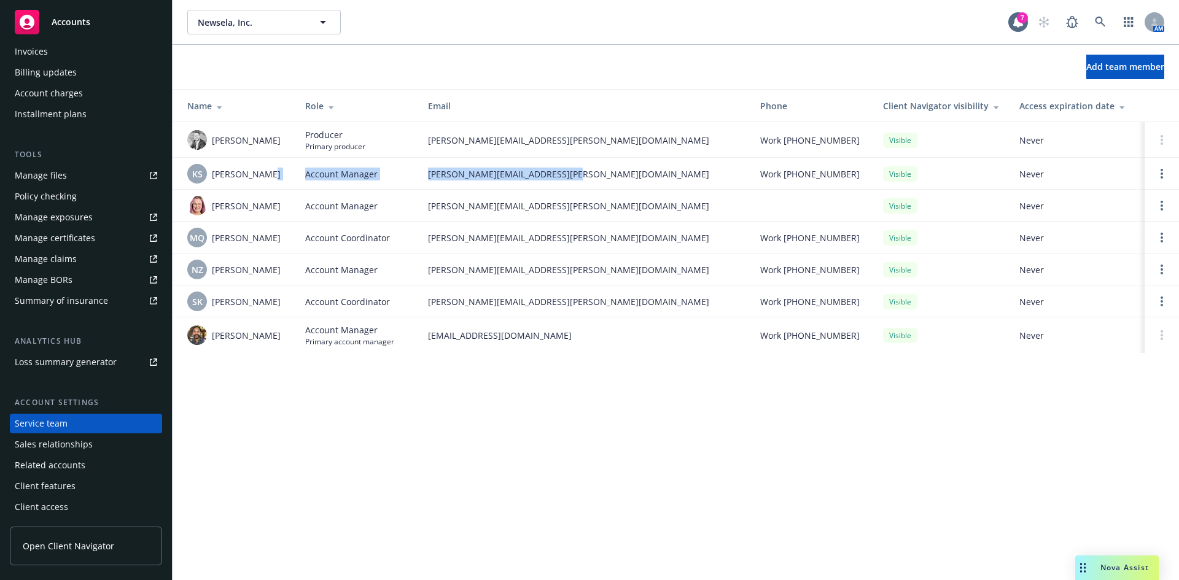
drag, startPoint x: 276, startPoint y: 177, endPoint x: 691, endPoint y: 178, distance: 415.0
click at [691, 178] on tr "KS Kim Scollard Account Manager kimberlee.scollard@newfront.com Work (650) 488-…" at bounding box center [675, 174] width 1006 height 32
click at [691, 178] on span "kimberlee.scollard@newfront.com" at bounding box center [584, 174] width 312 height 13
click at [1162, 271] on icon "Open options" at bounding box center [1161, 270] width 2 height 10
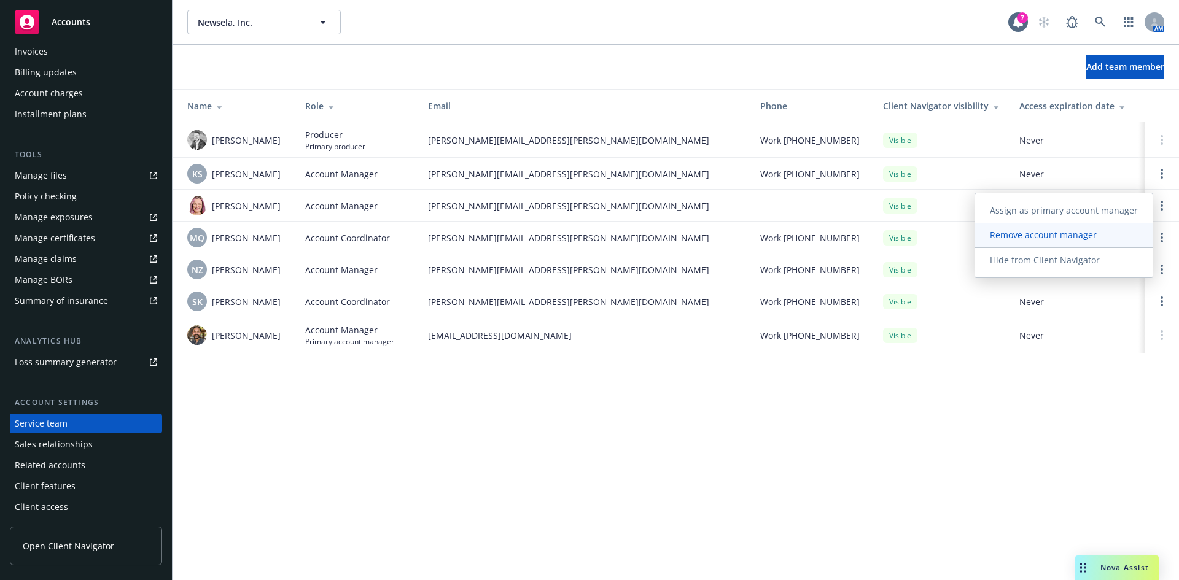
click at [1050, 238] on span "Remove account manager" at bounding box center [1043, 235] width 136 height 12
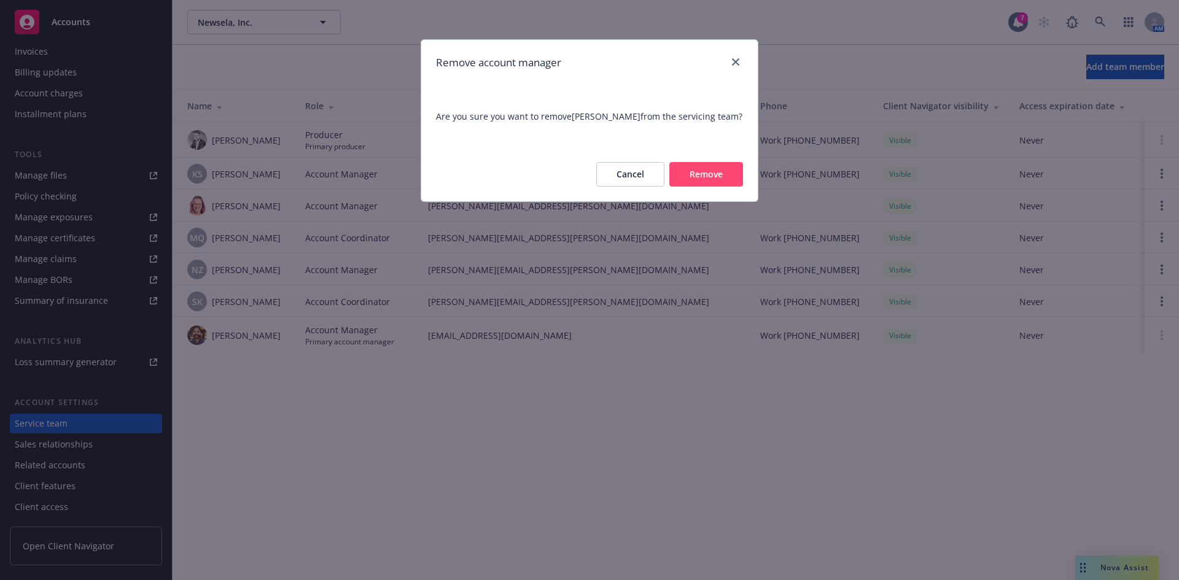
click at [715, 170] on button "Remove" at bounding box center [706, 174] width 74 height 25
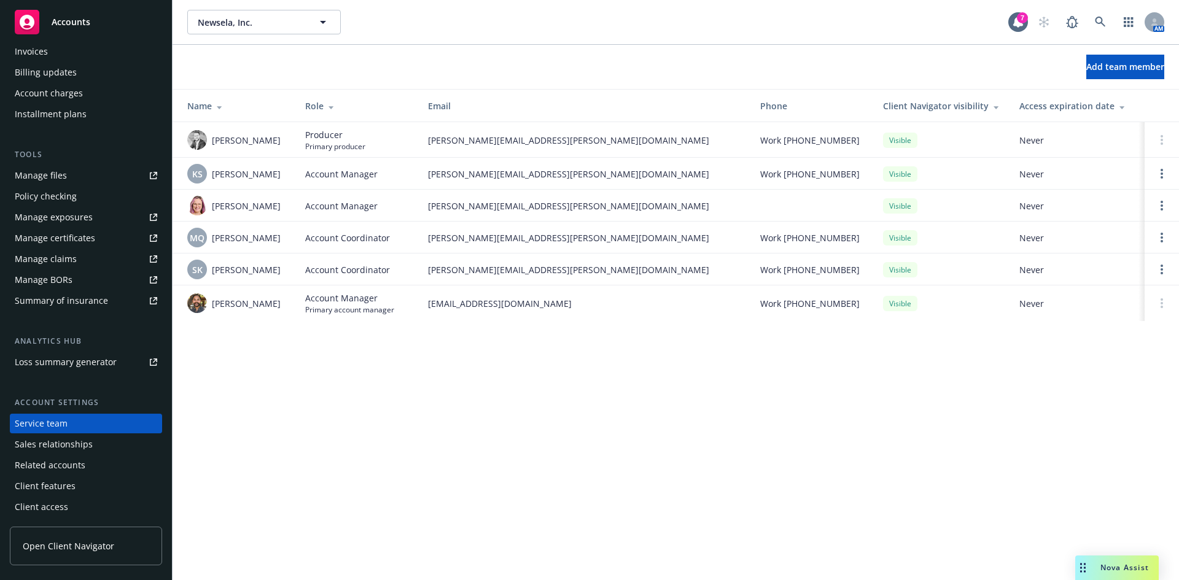
click at [63, 282] on div "Manage BORs" at bounding box center [44, 280] width 58 height 20
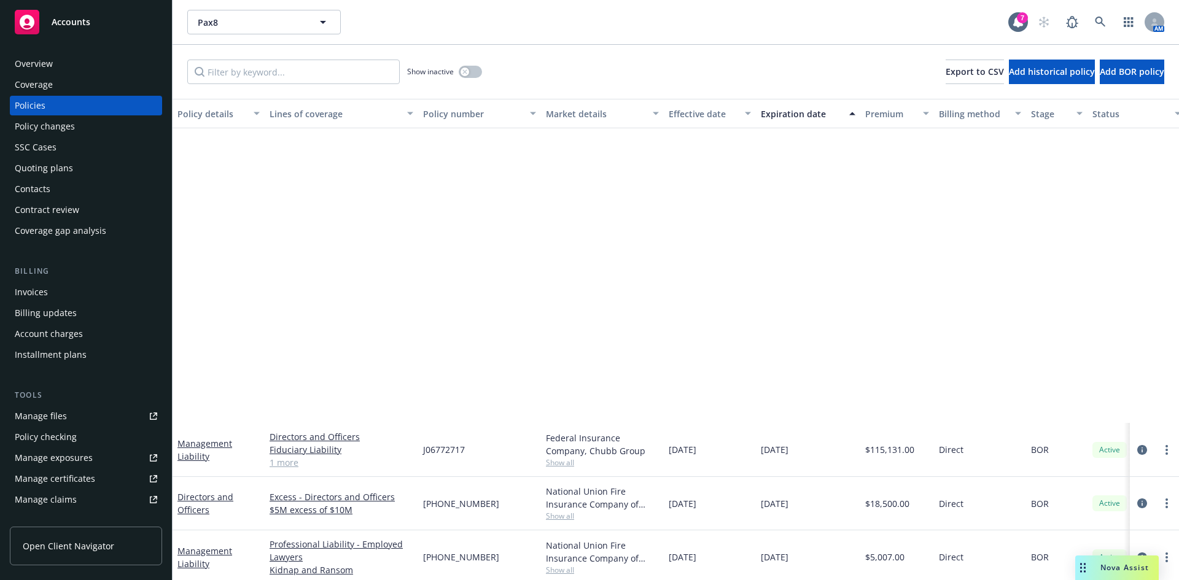
scroll to position [389, 0]
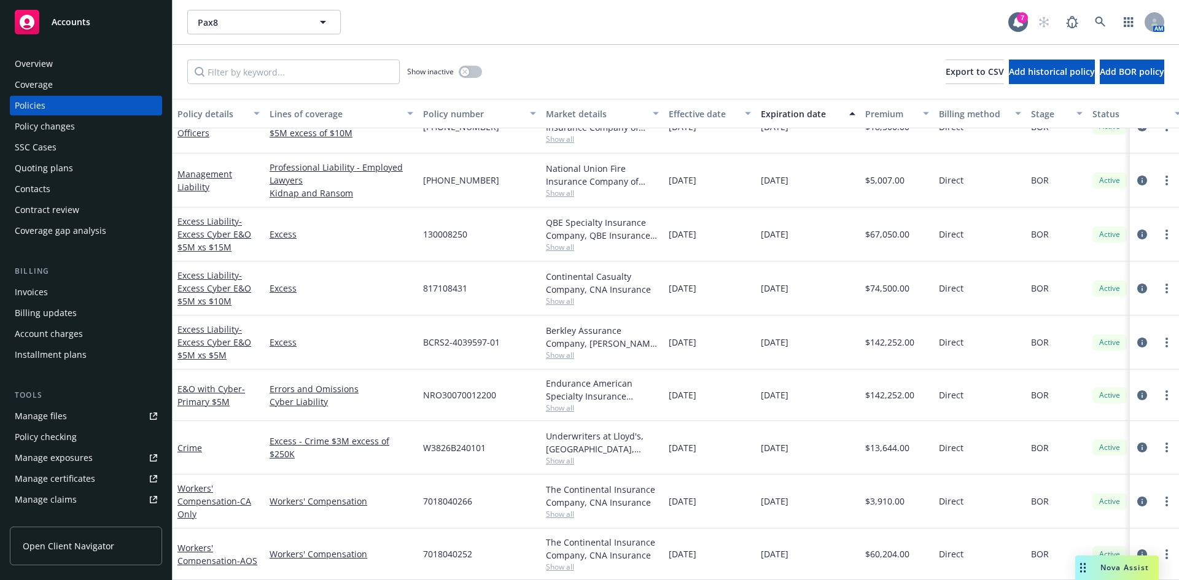
drag, startPoint x: 641, startPoint y: 90, endPoint x: 641, endPoint y: 80, distance: 9.8
click at [641, 83] on div "Show inactive Export to CSV Add historical policy Add BOR policy" at bounding box center [675, 72] width 1006 height 54
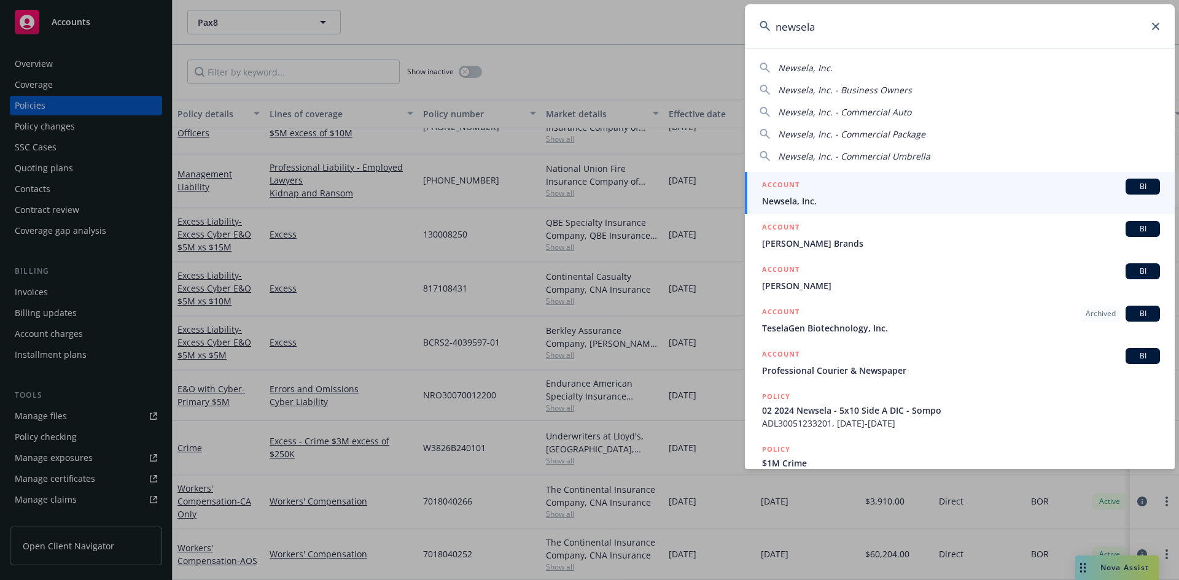
type input "newsela"
click at [1134, 189] on span "BI" at bounding box center [1142, 186] width 25 height 11
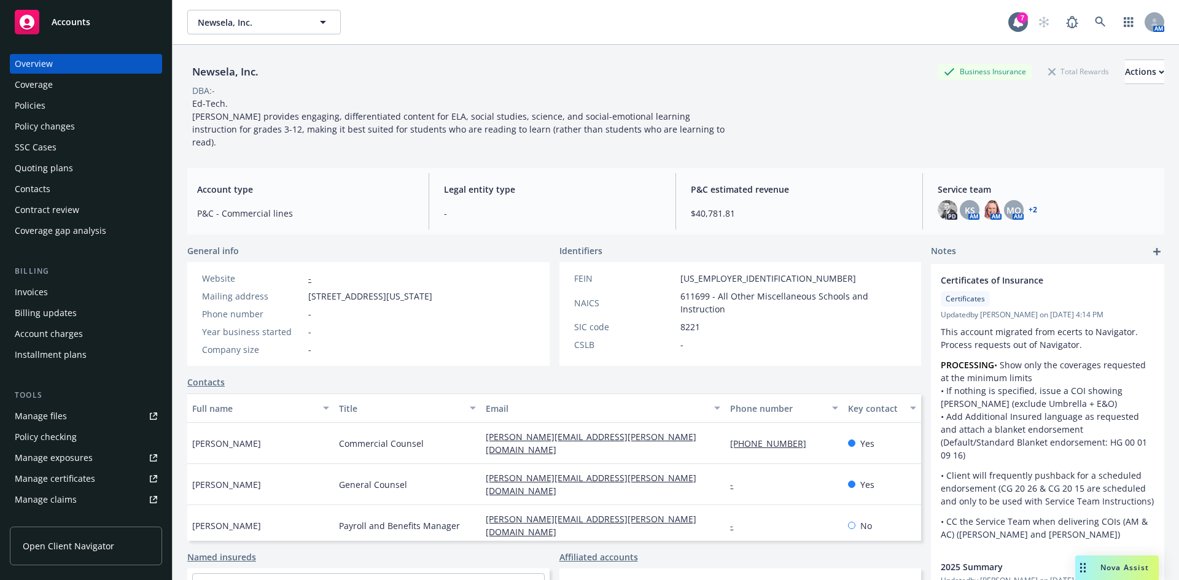
click at [31, 415] on div "Manage files" at bounding box center [41, 416] width 52 height 20
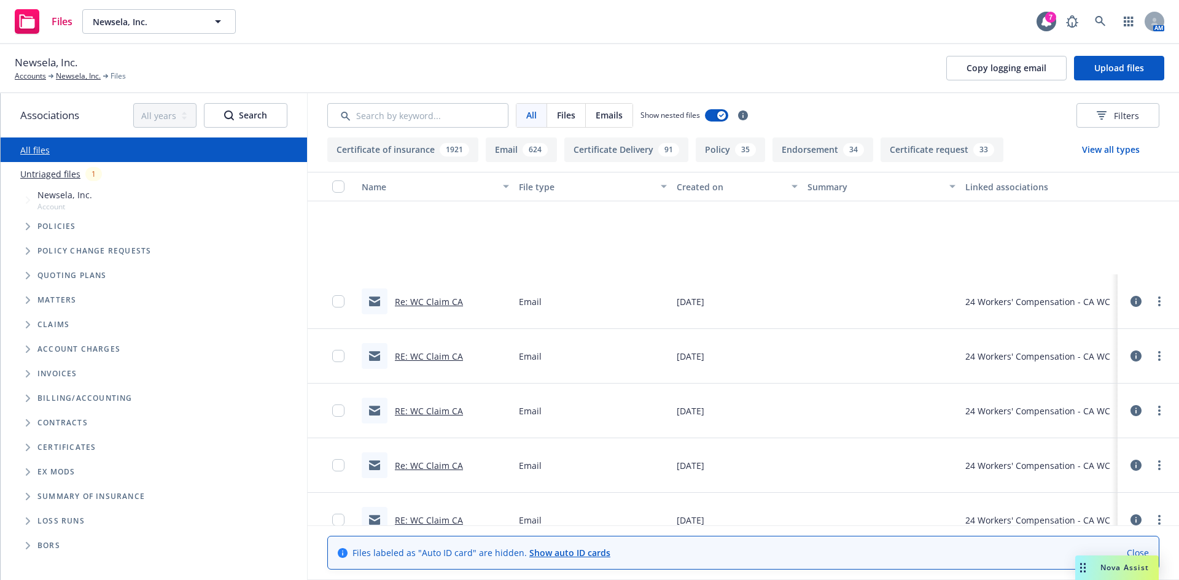
scroll to position [287, 0]
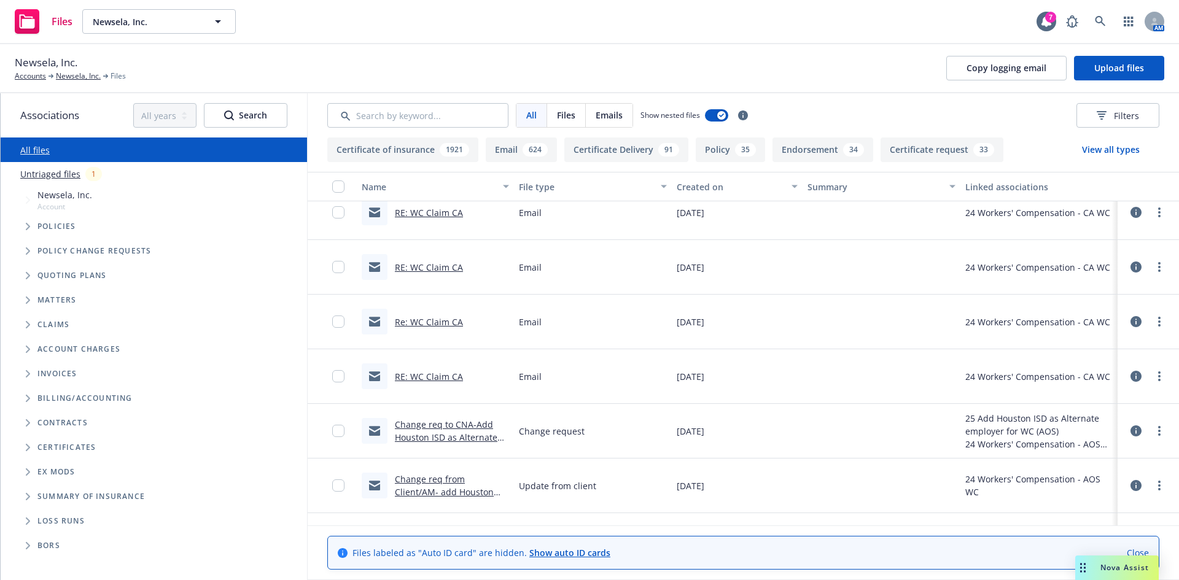
click at [459, 433] on link "Change req to CNA-Add Houston ISD as Alternate employer for WC (AOS).msg" at bounding box center [451, 437] width 113 height 37
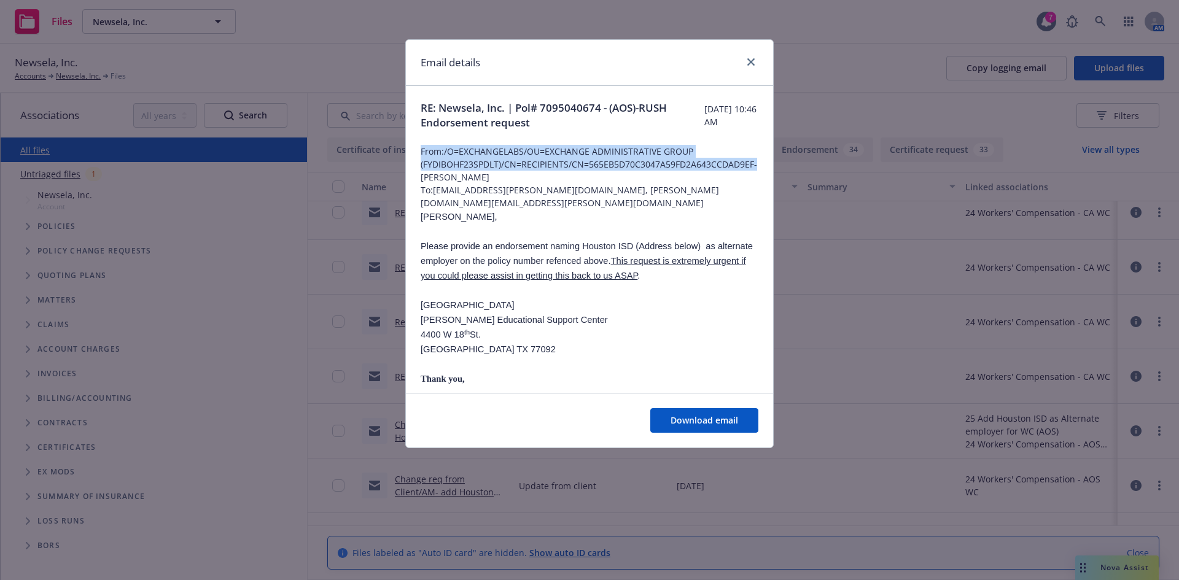
drag, startPoint x: 773, startPoint y: 144, endPoint x: 772, endPoint y: 160, distance: 15.4
click at [772, 160] on div "Email details RE: Newsela, Inc. | Pol# 7095040674 - (AOS)-RUSH Endorsement requ…" at bounding box center [589, 243] width 368 height 409
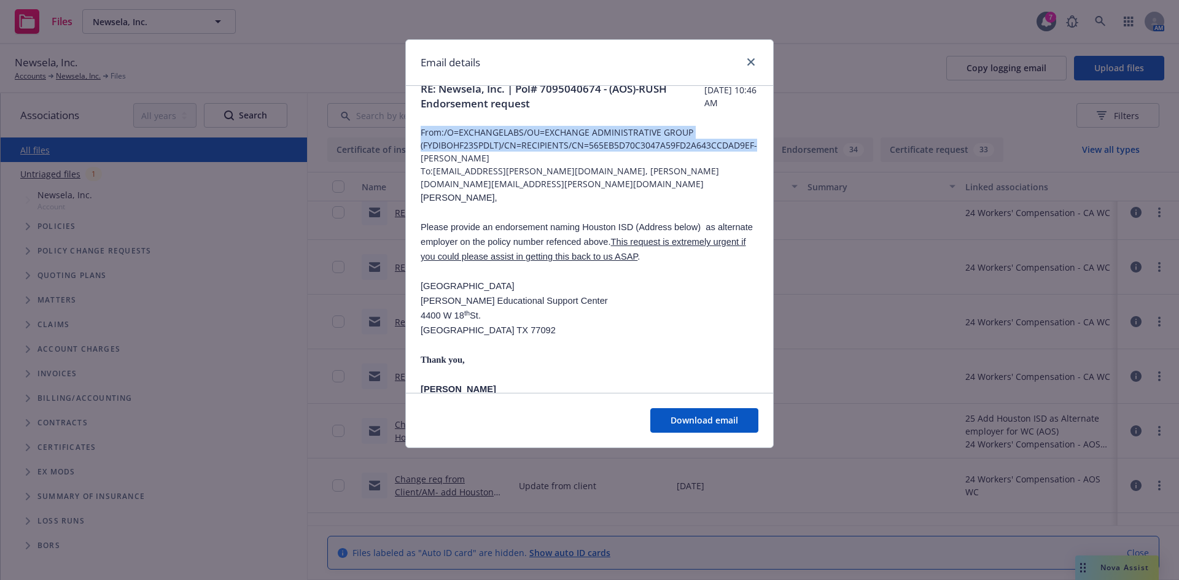
scroll to position [0, 0]
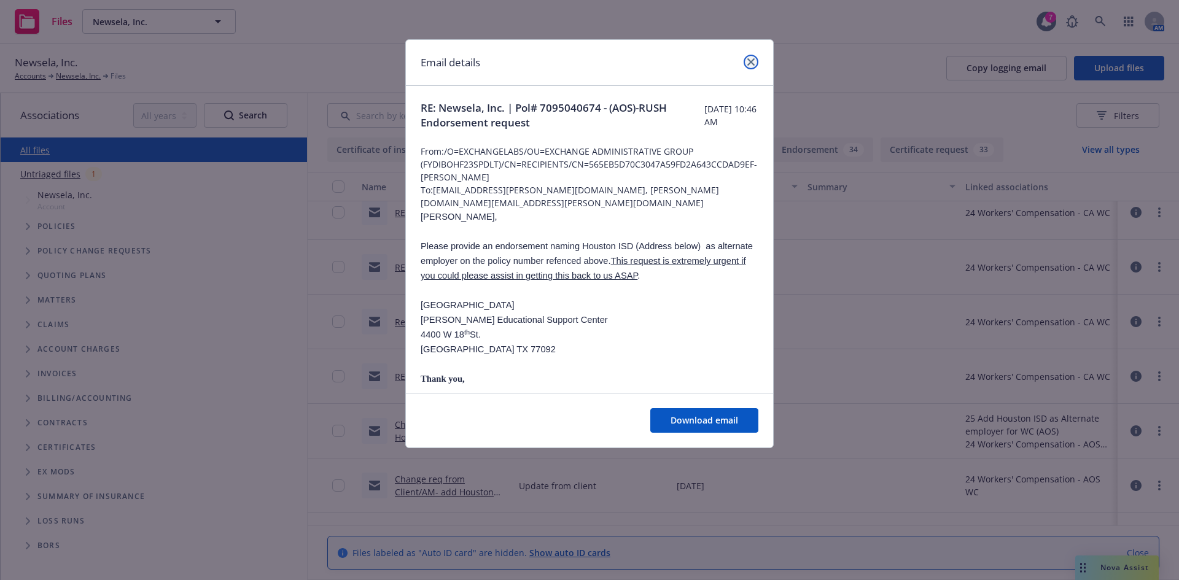
click at [753, 61] on icon "close" at bounding box center [750, 61] width 7 height 7
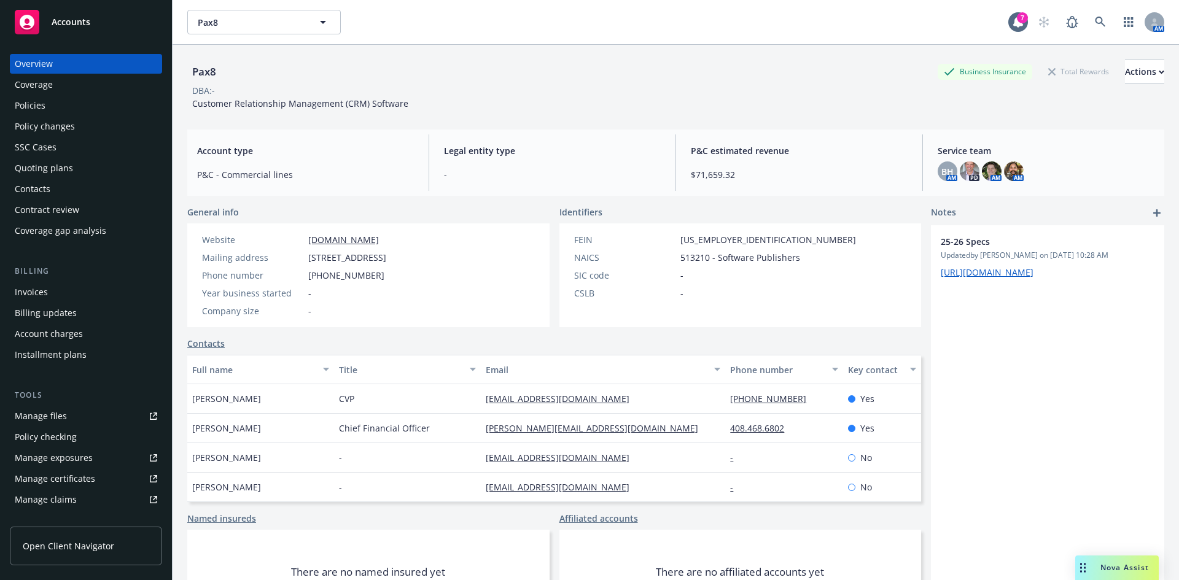
click at [31, 99] on div "Policies" at bounding box center [30, 106] width 31 height 20
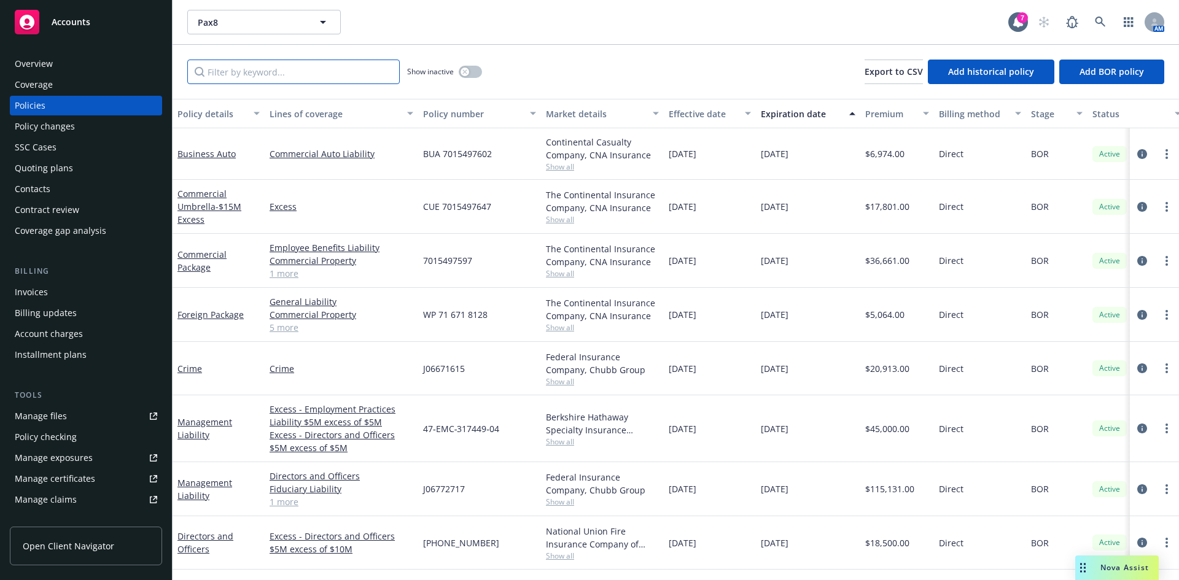
click at [273, 69] on input "Filter by keyword..." at bounding box center [293, 72] width 212 height 25
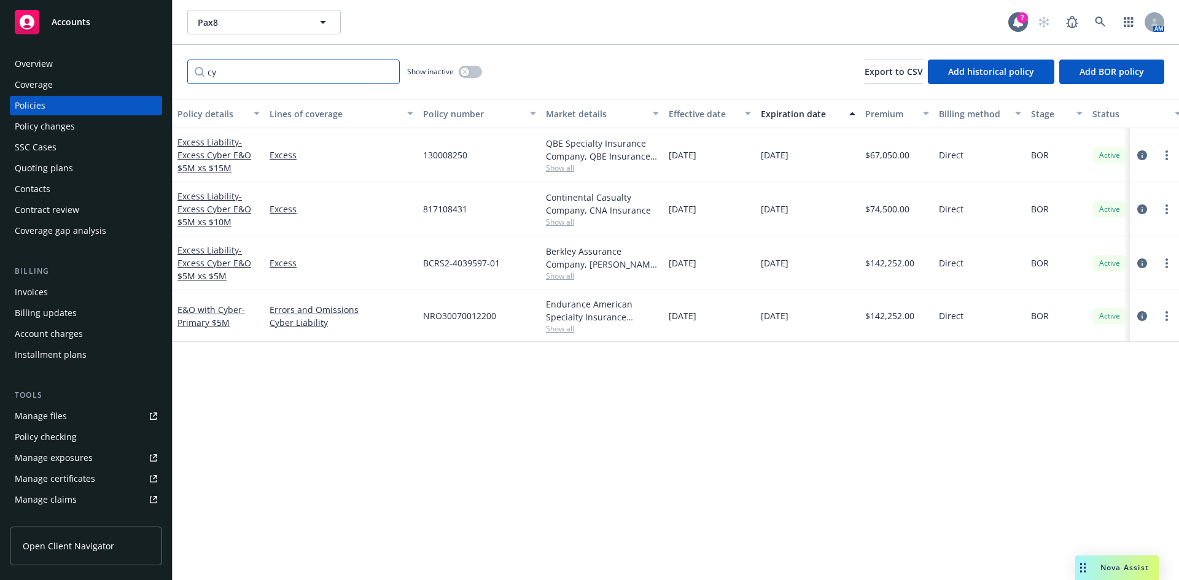
type input "cy"
click at [502, 445] on div "Policy details Lines of coverage Policy number Market details Effective date Ex…" at bounding box center [675, 339] width 1006 height 481
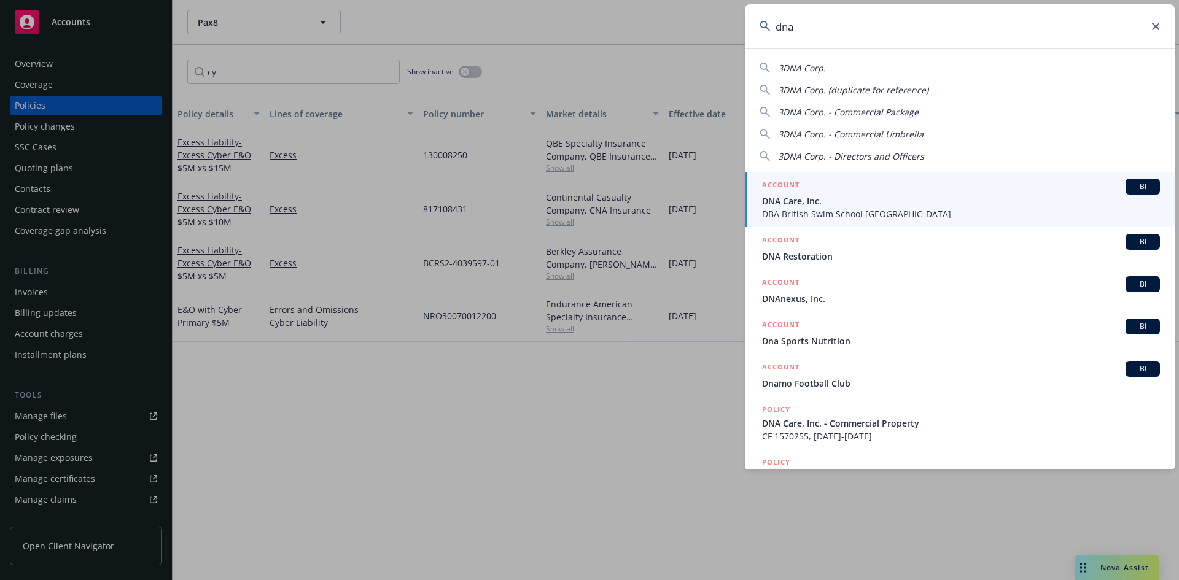
type input "dna"
